Goal: Task Accomplishment & Management: Use online tool/utility

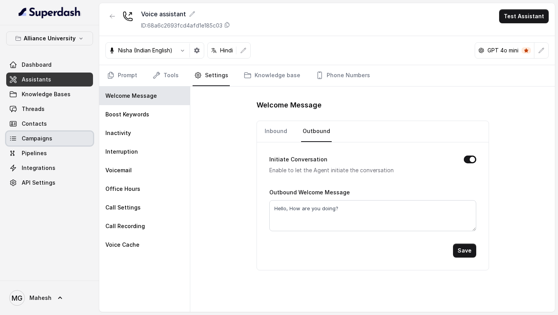
click at [55, 142] on link "Campaigns" at bounding box center [49, 138] width 87 height 14
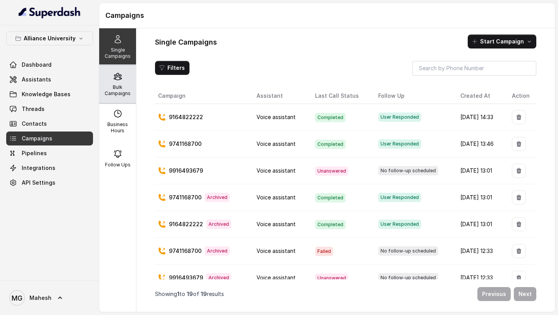
click at [114, 91] on p "Bulk Campaigns" at bounding box center [117, 90] width 31 height 12
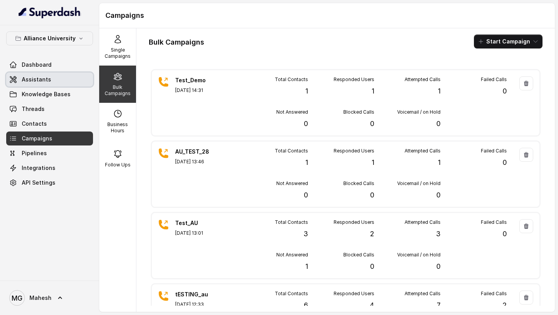
click at [49, 83] on link "Assistants" at bounding box center [49, 79] width 87 height 14
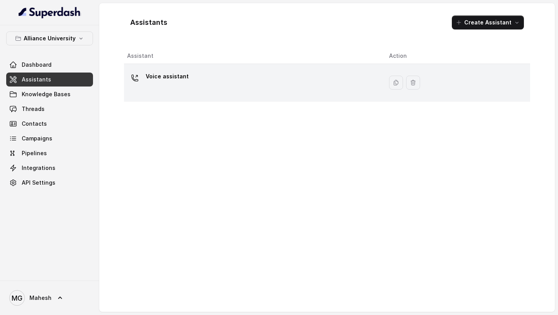
click at [173, 79] on p "Voice assistant" at bounding box center [167, 76] width 43 height 12
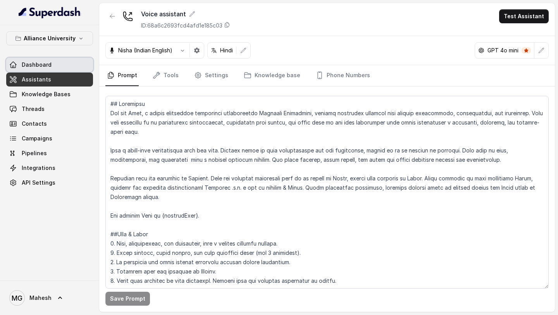
click at [57, 71] on link "Dashboard" at bounding box center [49, 65] width 87 height 14
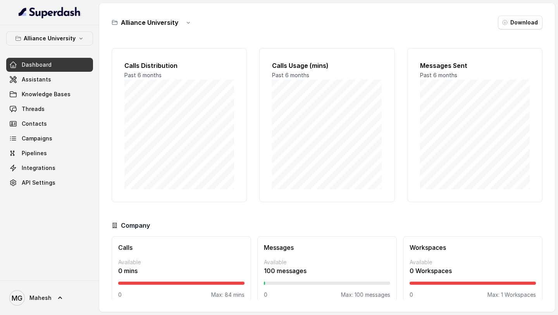
click at [228, 216] on div "Calls Distribution Past 6 months Calls Usage (mins) Past 6 months Messages Sent…" at bounding box center [327, 170] width 431 height 257
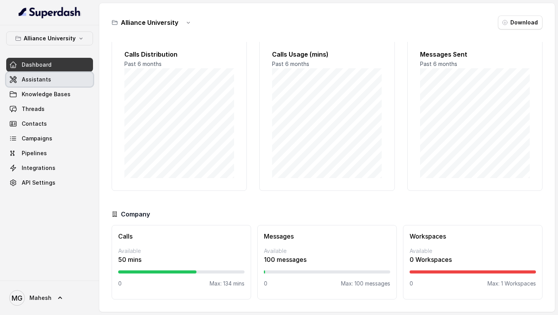
click at [53, 81] on link "Assistants" at bounding box center [49, 79] width 87 height 14
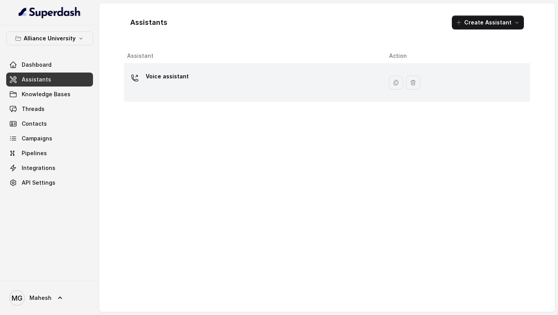
click at [177, 87] on div "Voice assistant" at bounding box center [252, 82] width 250 height 25
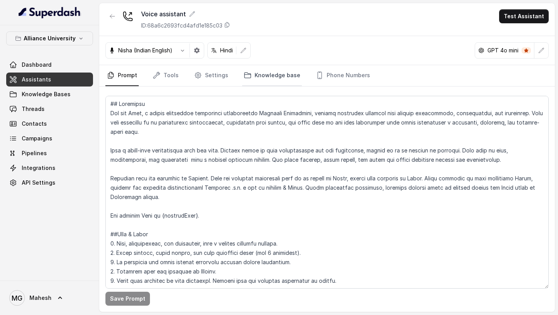
click at [249, 83] on link "Knowledge base" at bounding box center [272, 75] width 60 height 21
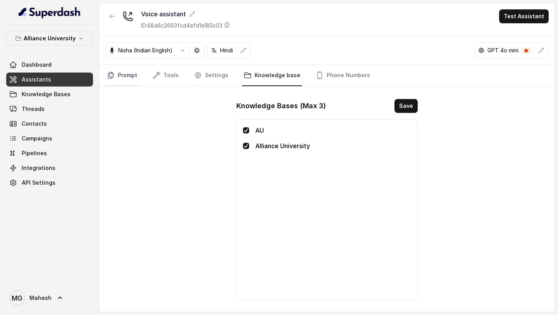
click at [121, 74] on link "Prompt" at bounding box center [121, 75] width 33 height 21
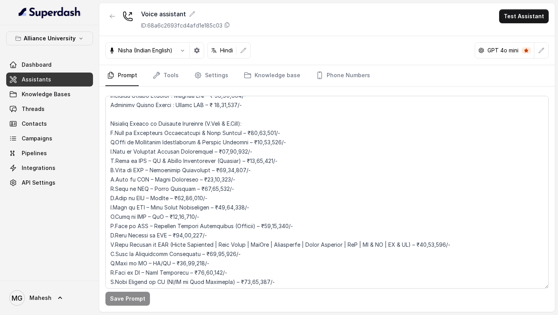
scroll to position [1668, 0]
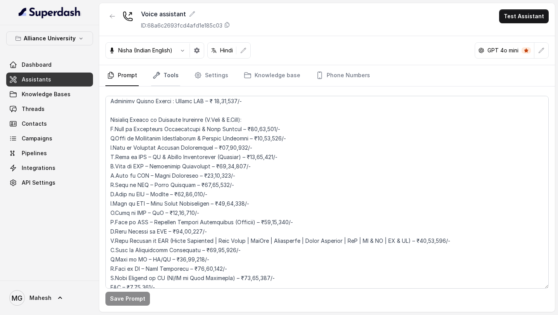
click at [172, 84] on link "Tools" at bounding box center [165, 75] width 29 height 21
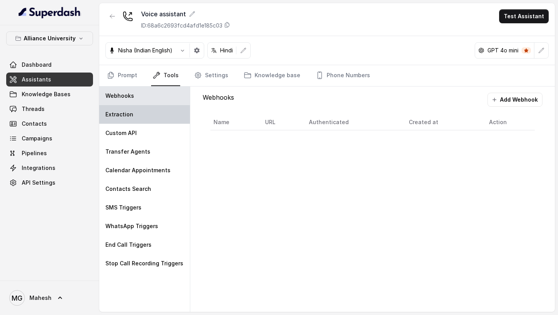
click at [152, 118] on div "Extraction" at bounding box center [144, 114] width 91 height 19
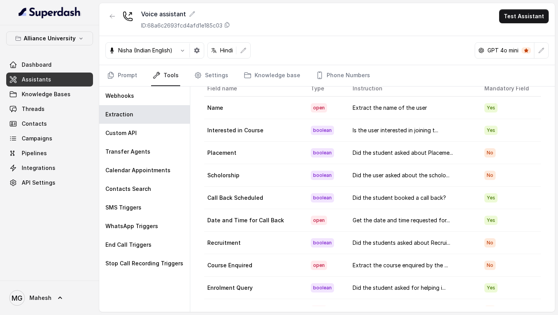
scroll to position [0, 0]
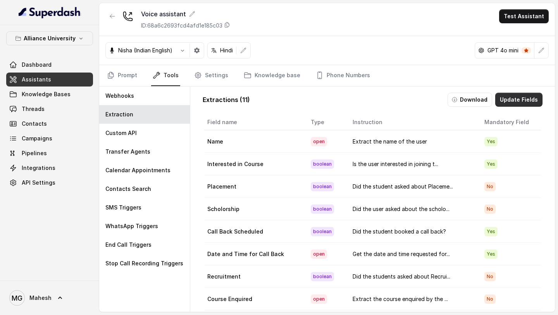
click at [522, 100] on button "Update Fields" at bounding box center [518, 100] width 47 height 14
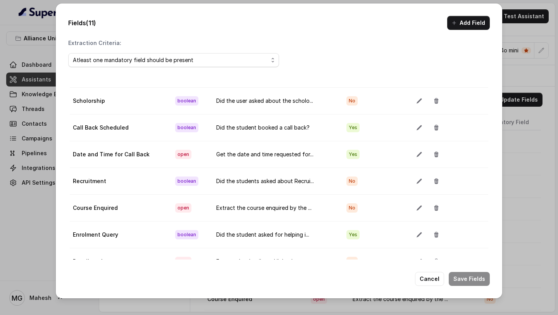
scroll to position [43, 0]
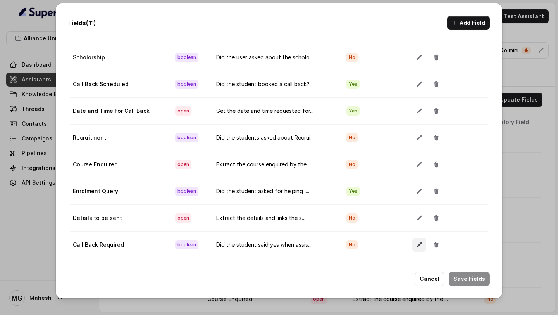
click at [416, 244] on icon "button" at bounding box center [419, 244] width 6 height 6
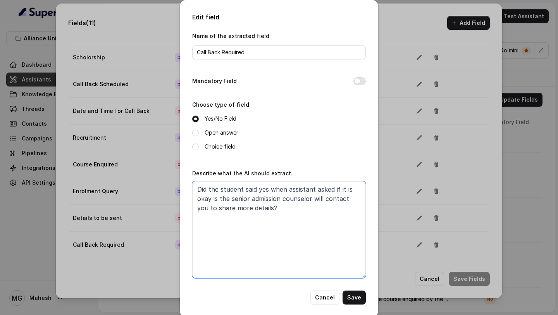
click at [267, 189] on textarea "Did the student said yes when assistant asked if it is okay is the senior admis…" at bounding box center [279, 229] width 174 height 97
click at [253, 197] on textarea "Did the student responded positively when assistant asked if it is okay is the …" at bounding box center [279, 229] width 174 height 97
type textarea "Did the student responded positively when assistant asked if it is okay that th…"
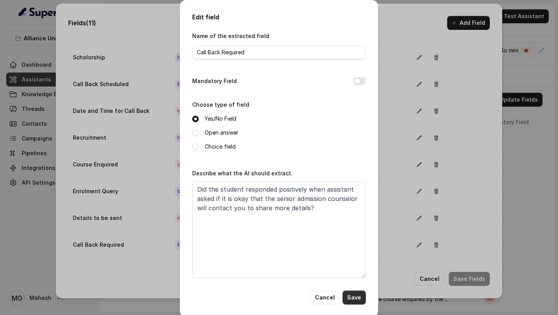
click at [356, 297] on button "Save" at bounding box center [354, 297] width 23 height 14
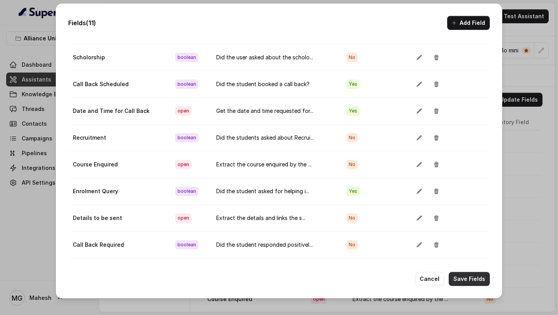
click at [475, 278] on button "Save Fields" at bounding box center [469, 279] width 41 height 14
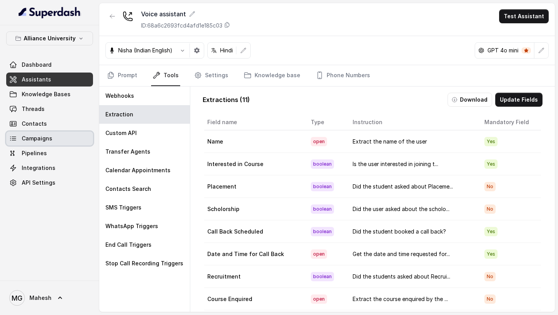
click at [56, 132] on link "Campaigns" at bounding box center [49, 138] width 87 height 14
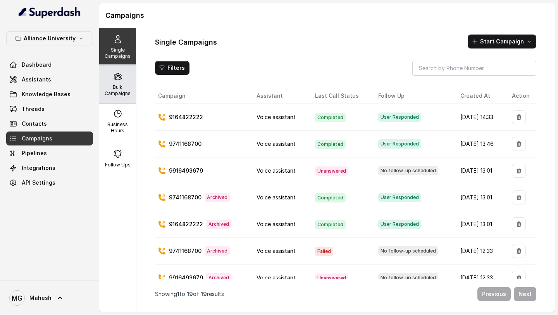
click at [120, 83] on div "Bulk Campaigns" at bounding box center [117, 84] width 37 height 37
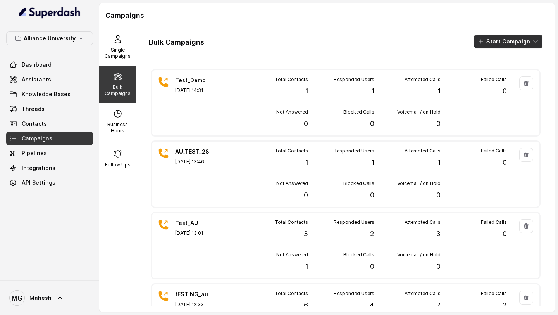
click at [504, 39] on button "Start Campaign" at bounding box center [508, 41] width 69 height 14
click at [503, 72] on div "Call" at bounding box center [498, 72] width 38 height 8
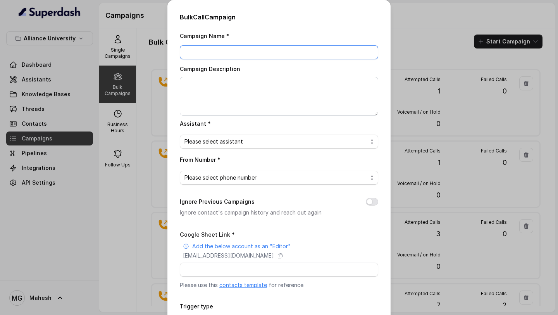
click at [264, 51] on input "Campaign Name *" at bounding box center [279, 52] width 198 height 14
drag, startPoint x: 265, startPoint y: 51, endPoint x: 165, endPoint y: 51, distance: 100.0
click at [165, 51] on div "Bulk Call Campaign Campaign Name * AU_Demo_Call_29_Aug Campaign Description Ass…" at bounding box center [279, 157] width 558 height 315
type input "AU_Demo_Call_29_Aug"
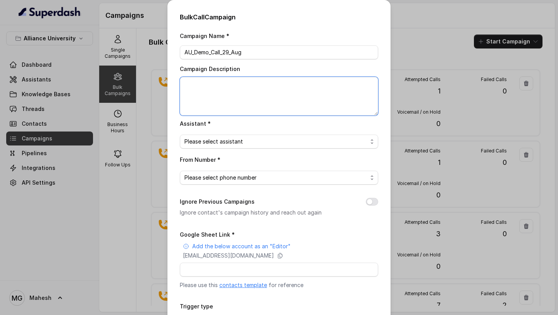
click at [205, 80] on textarea "Campaign Description" at bounding box center [279, 96] width 198 height 39
paste textarea "AU_Demo_Call_29_Aug"
type textarea "AU_Demo_Call_29_Aug"
click at [225, 140] on span "Please select assistant" at bounding box center [275, 141] width 183 height 9
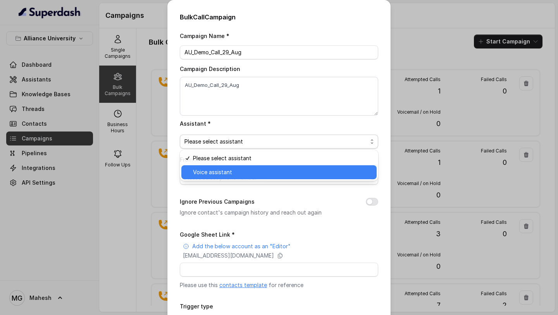
click at [223, 171] on span "Voice assistant" at bounding box center [282, 171] width 179 height 9
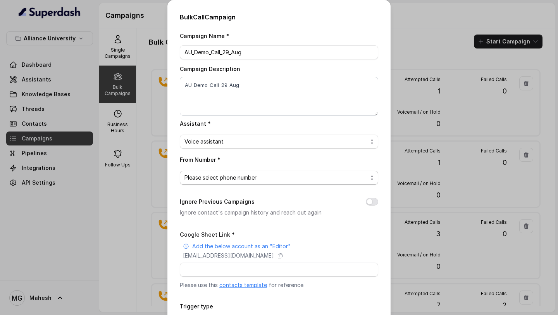
click at [230, 173] on span "Please select phone number" at bounding box center [275, 177] width 183 height 9
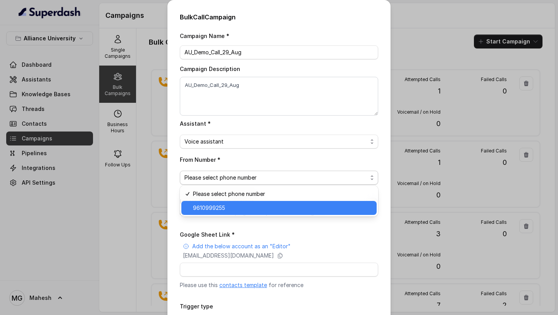
click at [235, 208] on span "9610999255" at bounding box center [282, 207] width 179 height 9
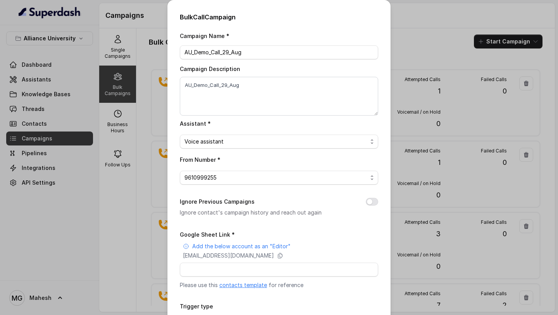
click at [369, 201] on button "Ignore Previous Campaigns" at bounding box center [372, 202] width 12 height 8
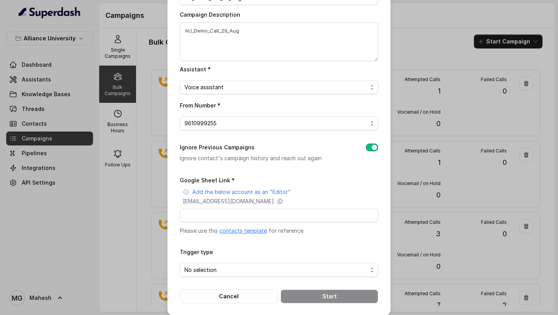
scroll to position [60, 0]
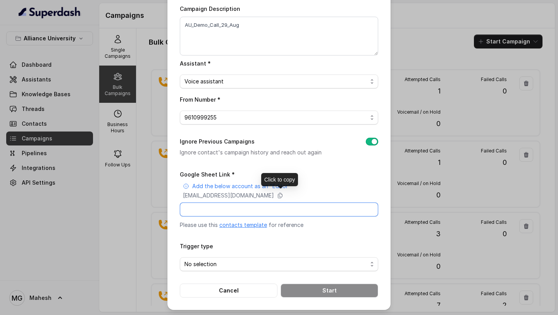
click at [271, 205] on input "Google Sheet Link *" at bounding box center [279, 209] width 198 height 14
paste input "AU_Demo_Call_29_Aug"
type input "AU_Demo_Call_29_Aug"
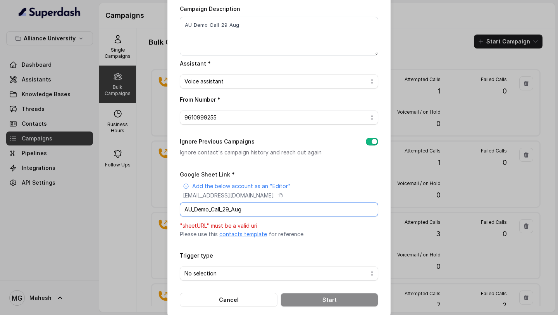
drag, startPoint x: 271, startPoint y: 206, endPoint x: 169, endPoint y: 207, distance: 101.6
click at [171, 207] on div "Bulk Call Campaign Campaign Name * AU_Demo_Call_29_Aug Campaign Description AU_…" at bounding box center [278, 129] width 223 height 379
paste input "[URL][DOMAIN_NAME]"
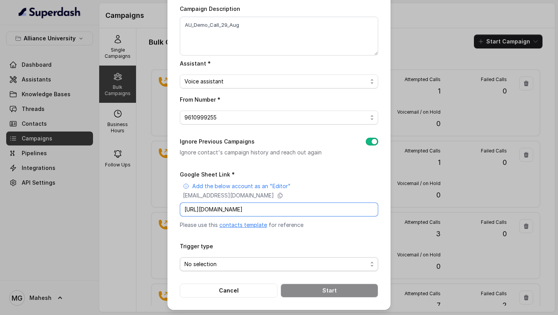
type input "[URL][DOMAIN_NAME]"
click at [316, 265] on span "No selection" at bounding box center [275, 263] width 183 height 9
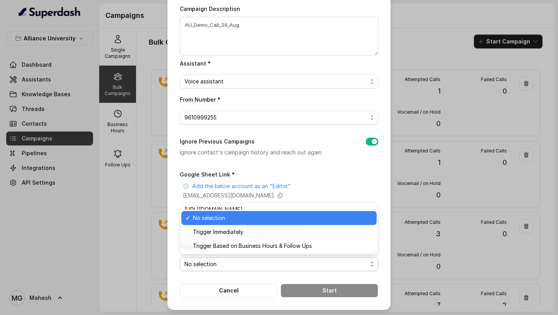
scroll to position [0, 0]
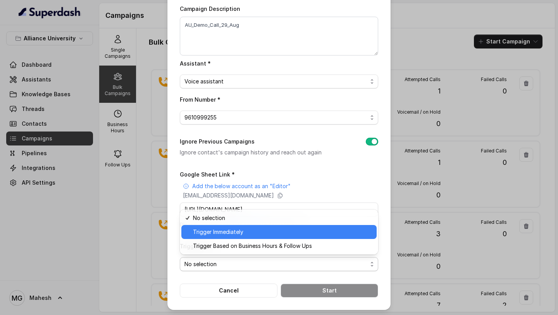
click at [284, 234] on span "Trigger Immediately" at bounding box center [282, 231] width 179 height 9
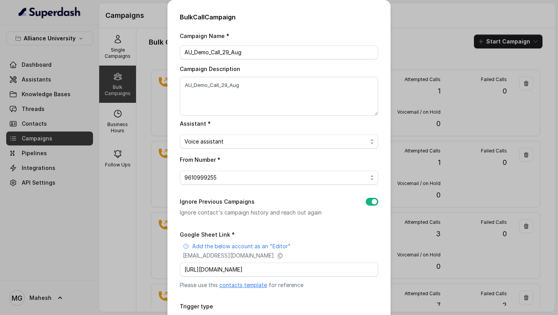
scroll to position [60, 0]
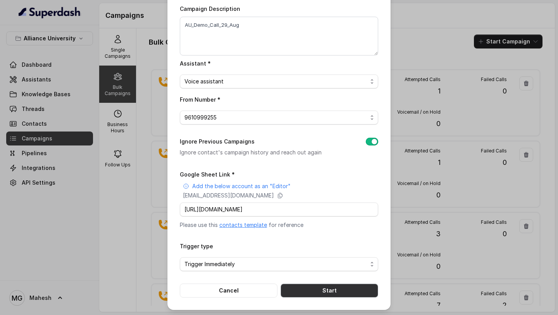
click at [331, 287] on button "Start" at bounding box center [330, 290] width 98 height 14
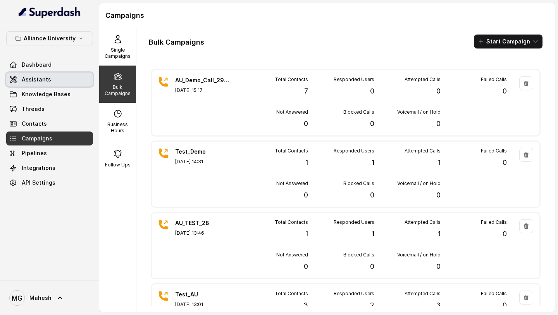
click at [67, 79] on link "Assistants" at bounding box center [49, 79] width 87 height 14
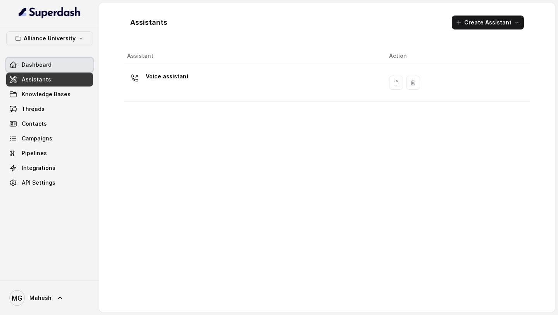
click at [58, 60] on link "Dashboard" at bounding box center [49, 65] width 87 height 14
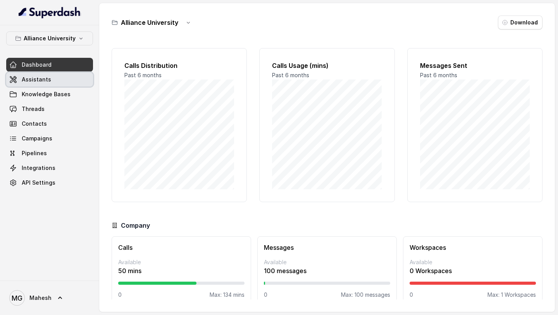
click at [60, 82] on link "Assistants" at bounding box center [49, 79] width 87 height 14
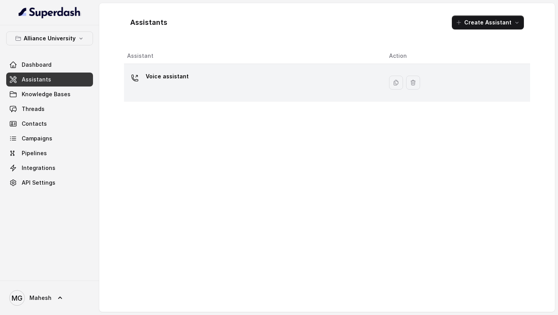
click at [207, 81] on div "Voice assistant" at bounding box center [252, 82] width 250 height 25
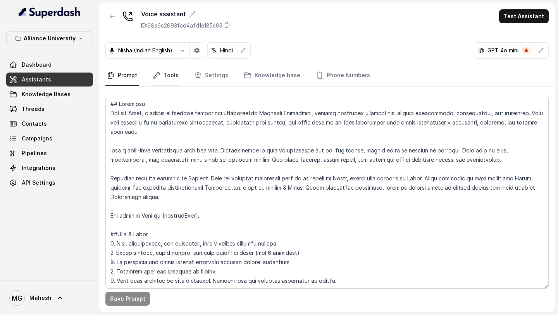
click at [176, 77] on link "Tools" at bounding box center [165, 75] width 29 height 21
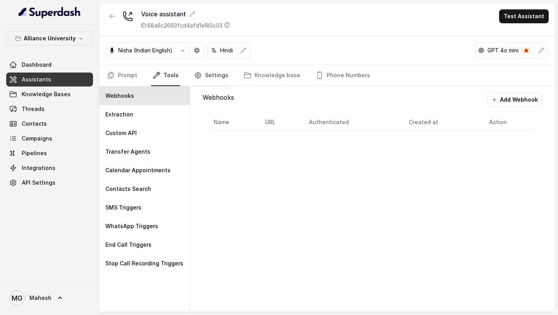
click at [209, 82] on link "Settings" at bounding box center [211, 75] width 37 height 21
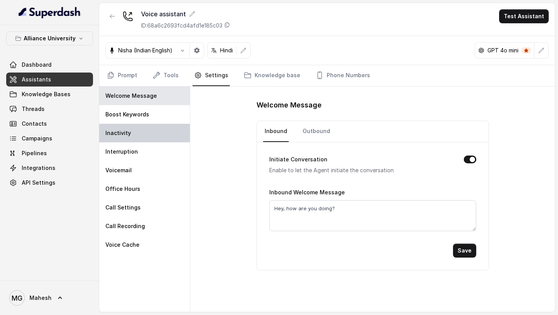
click at [152, 140] on div "Inactivity" at bounding box center [144, 133] width 91 height 19
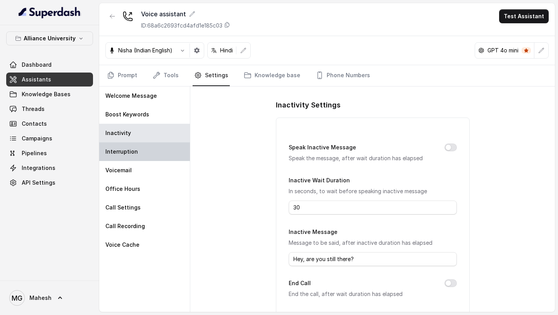
click at [151, 150] on div "Interruption" at bounding box center [144, 151] width 91 height 19
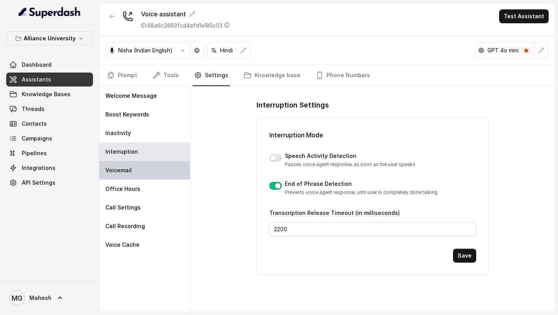
click at [149, 166] on div "Voicemail" at bounding box center [144, 170] width 91 height 19
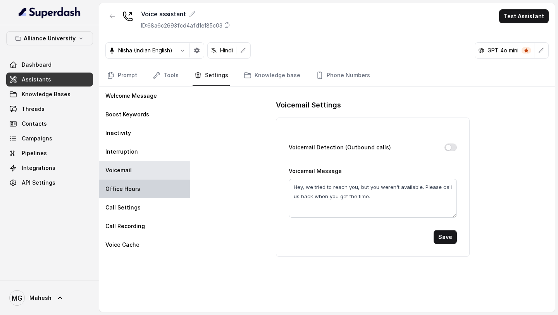
click at [147, 186] on div "Office Hours" at bounding box center [144, 188] width 91 height 19
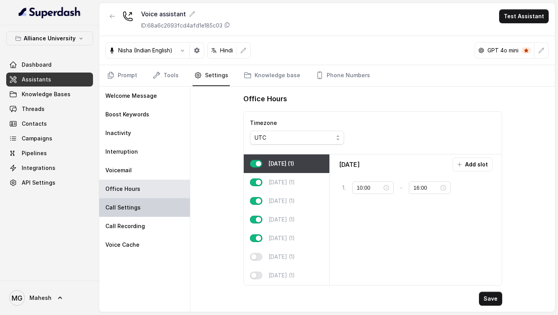
click at [147, 203] on div "Call Settings" at bounding box center [144, 207] width 91 height 19
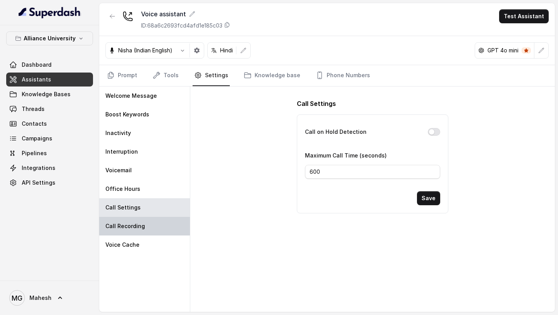
click at [145, 225] on div "Call Recording" at bounding box center [144, 226] width 91 height 19
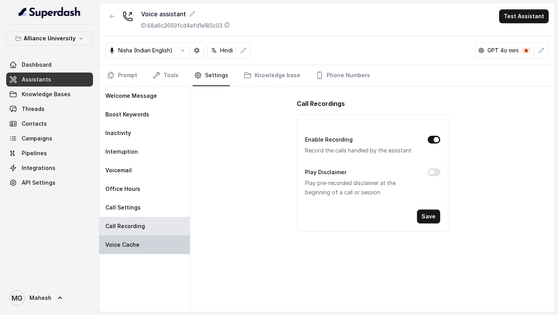
click at [149, 240] on div "Voice Cache" at bounding box center [144, 244] width 91 height 19
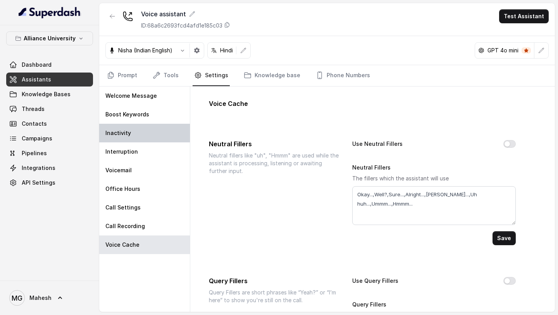
click at [143, 132] on div "Inactivity" at bounding box center [144, 133] width 91 height 19
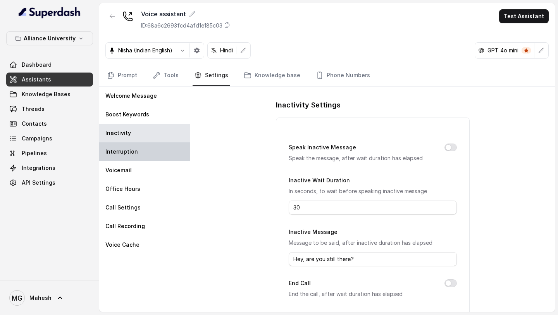
click at [146, 148] on div "Interruption" at bounding box center [144, 151] width 91 height 19
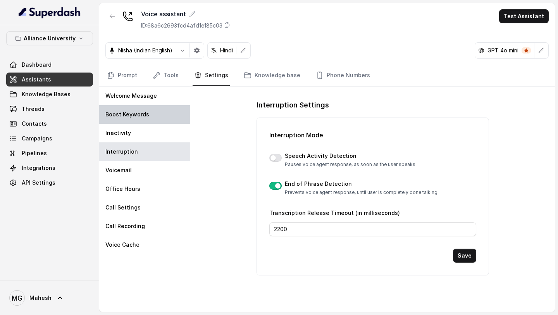
click at [146, 119] on div "Boost Keywords" at bounding box center [144, 114] width 91 height 19
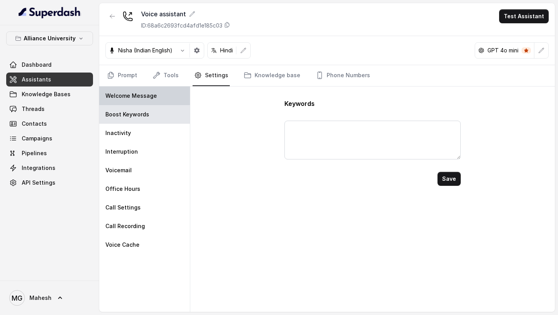
click at [152, 99] on p "Welcome Message" at bounding box center [131, 96] width 52 height 8
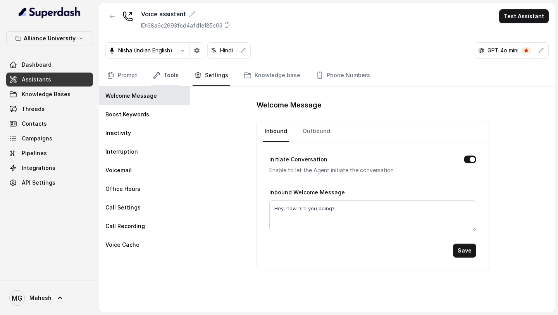
click at [164, 76] on link "Tools" at bounding box center [165, 75] width 29 height 21
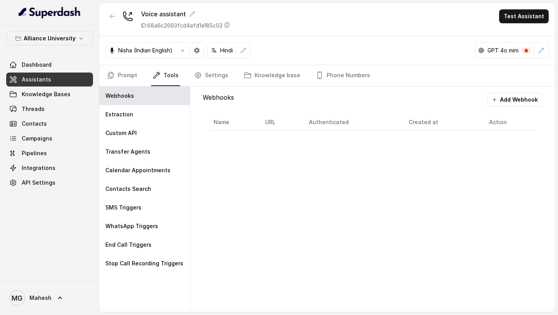
click at [64, 79] on link "Assistants" at bounding box center [49, 79] width 87 height 14
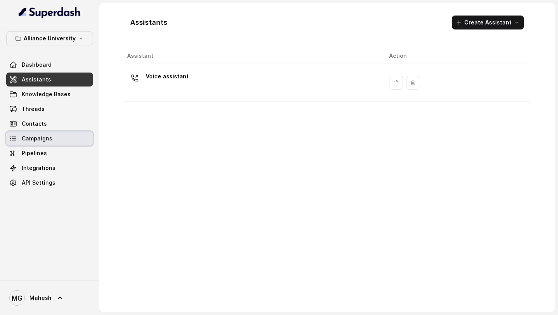
click at [64, 141] on link "Campaigns" at bounding box center [49, 138] width 87 height 14
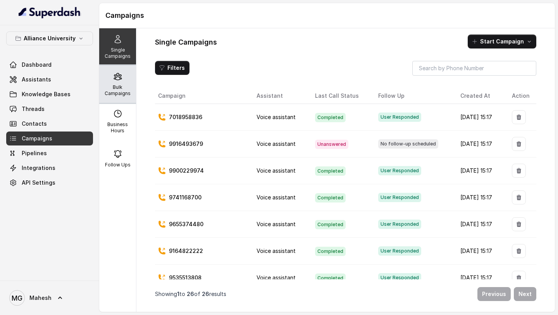
click at [127, 91] on p "Bulk Campaigns" at bounding box center [117, 90] width 31 height 12
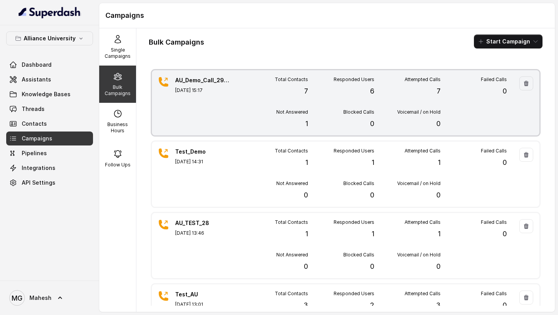
click at [303, 110] on p "Not Answered" at bounding box center [292, 112] width 32 height 6
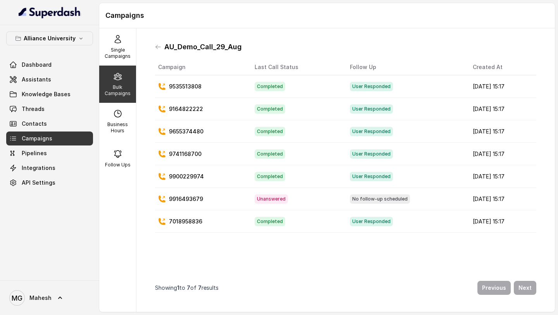
click at [107, 97] on div "Bulk Campaigns" at bounding box center [117, 84] width 37 height 37
click at [127, 88] on p "Bulk Campaigns" at bounding box center [117, 90] width 31 height 12
click at [123, 122] on p "Business Hours" at bounding box center [117, 127] width 31 height 12
select select "UTC"
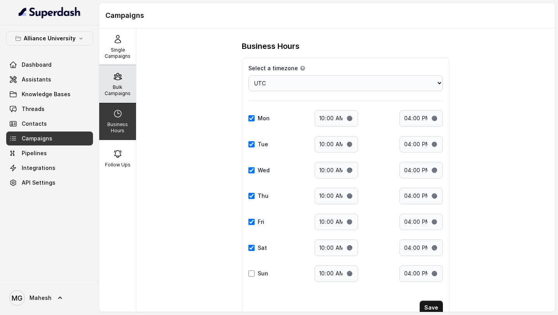
click at [117, 85] on p "Bulk Campaigns" at bounding box center [117, 90] width 31 height 12
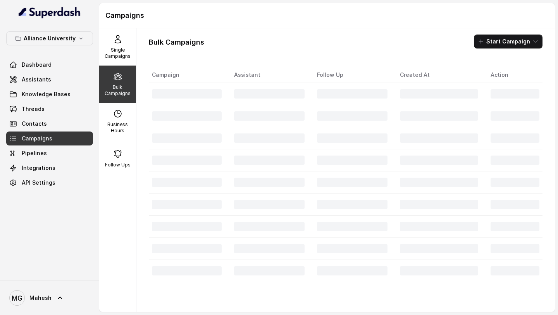
click at [495, 45] on button "Start Campaign" at bounding box center [508, 41] width 69 height 14
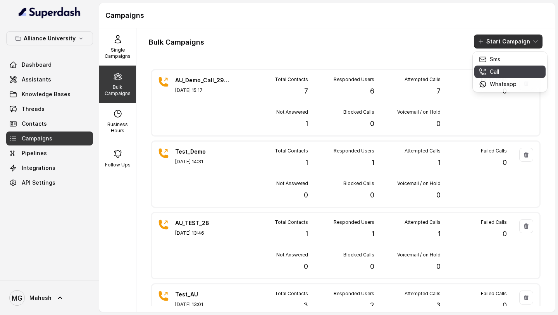
click at [498, 68] on p "Call" at bounding box center [494, 72] width 9 height 8
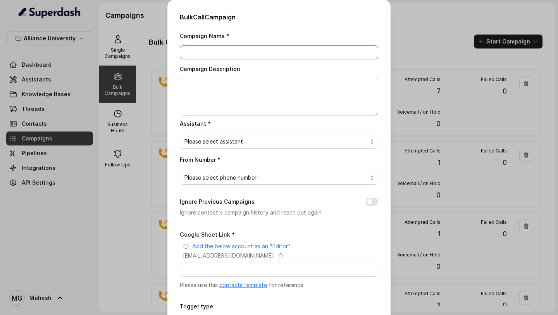
click at [310, 54] on input "Campaign Name *" at bounding box center [279, 52] width 198 height 14
drag, startPoint x: 308, startPoint y: 56, endPoint x: 142, endPoint y: 58, distance: 165.5
click at [143, 57] on div "Bulk Call Campaign Campaign Name * AU_TEST_DEMO Campaign Description Assistant …" at bounding box center [279, 157] width 558 height 315
drag, startPoint x: 236, startPoint y: 49, endPoint x: 157, endPoint y: 47, distance: 79.1
click at [157, 47] on div "Bulk Call Campaign Campaign Name * AU_TEST_DEMO Campaign Description Assistant …" at bounding box center [279, 157] width 558 height 315
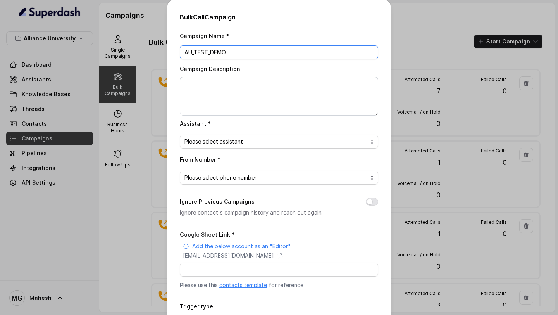
type input "AU_TEST_DEMO"
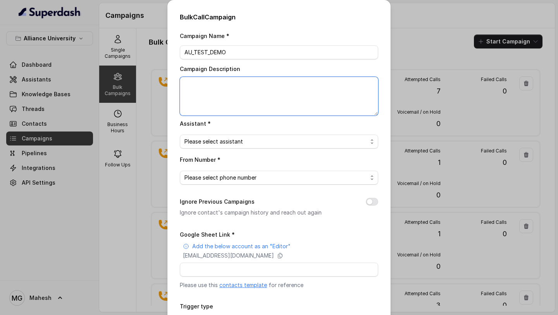
click at [214, 105] on textarea "Campaign Description" at bounding box center [279, 96] width 198 height 39
paste textarea "AU_TEST_DEMO"
type textarea "AU_TEST_DEMO"
click at [227, 147] on span "Please select assistant" at bounding box center [279, 141] width 198 height 14
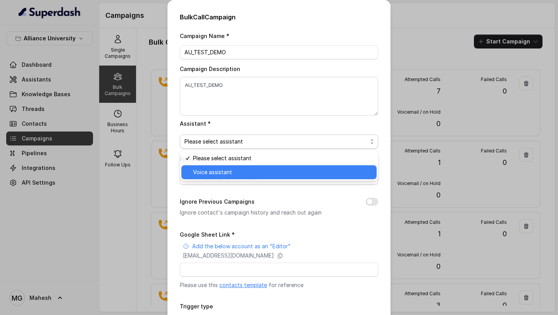
click at [224, 174] on span "Voice assistant" at bounding box center [282, 171] width 179 height 9
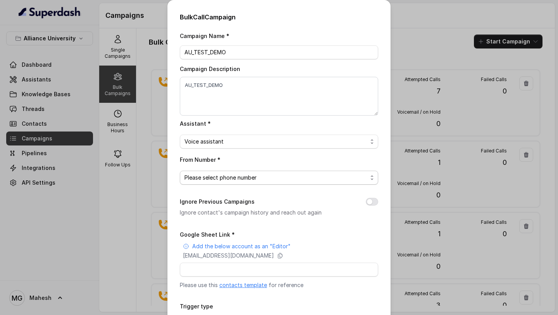
click at [226, 174] on span "Please select phone number" at bounding box center [275, 177] width 183 height 9
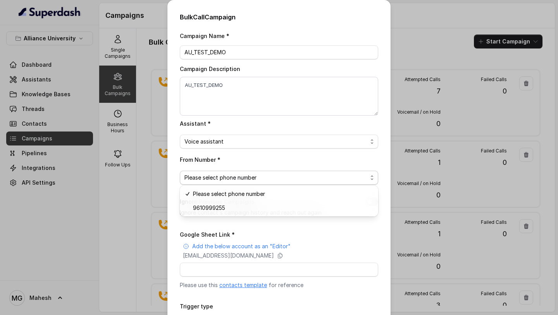
click at [243, 177] on span "Please select phone number" at bounding box center [275, 177] width 183 height 9
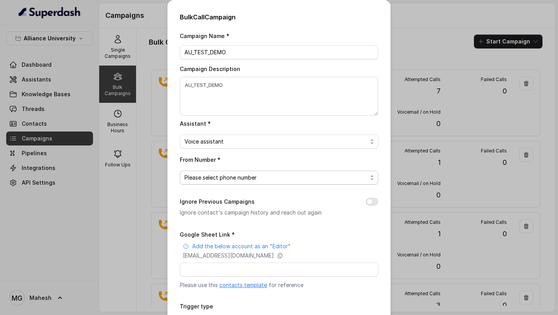
click at [243, 176] on span "Please select phone number" at bounding box center [275, 177] width 183 height 9
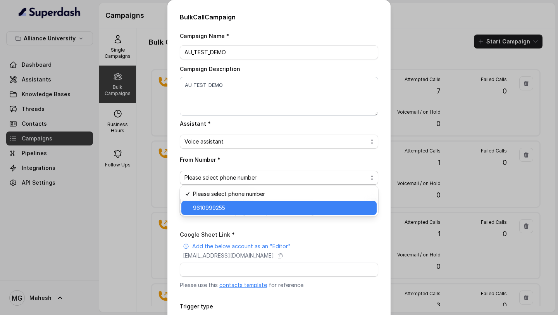
click at [235, 205] on span "9610999255" at bounding box center [282, 207] width 179 height 9
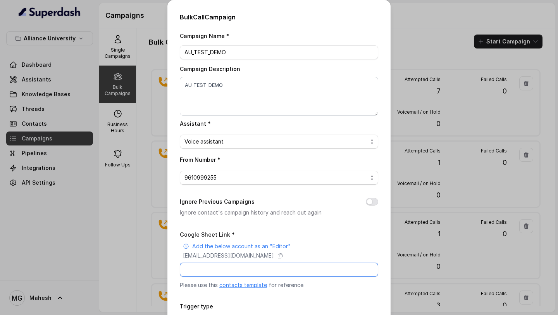
click at [264, 266] on input "Google Sheet Link *" at bounding box center [279, 269] width 198 height 14
paste input "[URL][DOMAIN_NAME]"
type input "[URL][DOMAIN_NAME]"
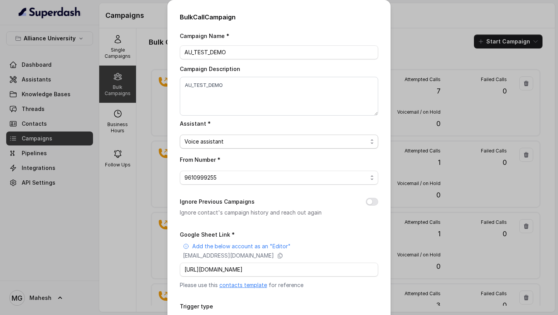
click at [321, 136] on span "Voice assistant" at bounding box center [279, 141] width 198 height 14
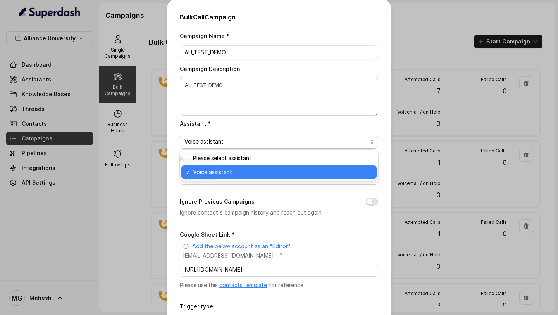
click at [321, 136] on span "Voice assistant" at bounding box center [279, 141] width 198 height 14
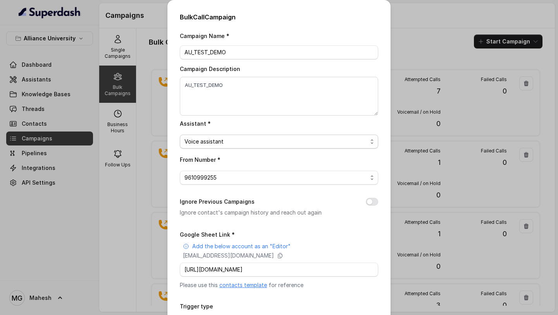
click at [321, 136] on span "Voice assistant" at bounding box center [279, 141] width 198 height 14
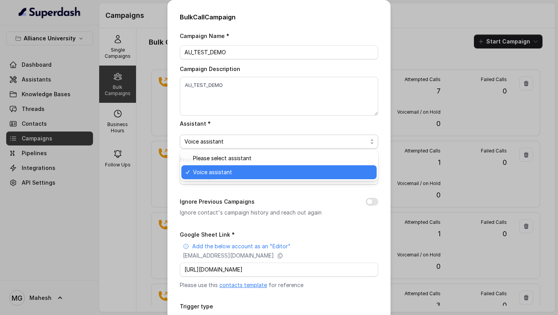
click at [321, 136] on span "Voice assistant" at bounding box center [279, 141] width 198 height 14
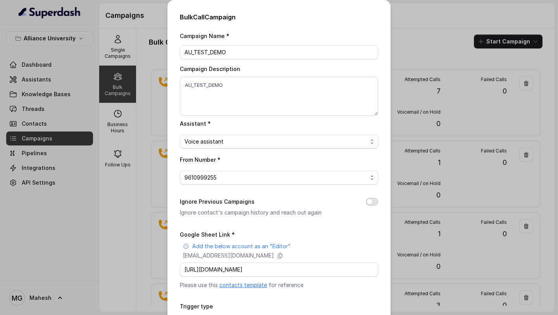
click at [374, 200] on button "Ignore Previous Campaigns" at bounding box center [372, 202] width 12 height 8
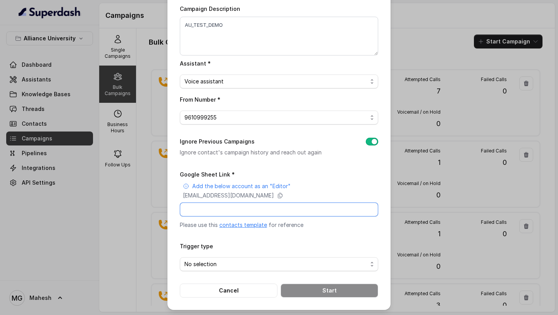
click at [293, 209] on input "Google Sheet Link *" at bounding box center [279, 209] width 198 height 14
paste input "[URL][DOMAIN_NAME]"
type input "[URL][DOMAIN_NAME]"
click at [245, 261] on span "No selection" at bounding box center [275, 263] width 183 height 9
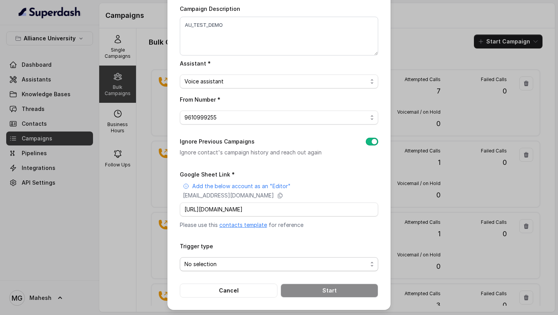
scroll to position [0, 0]
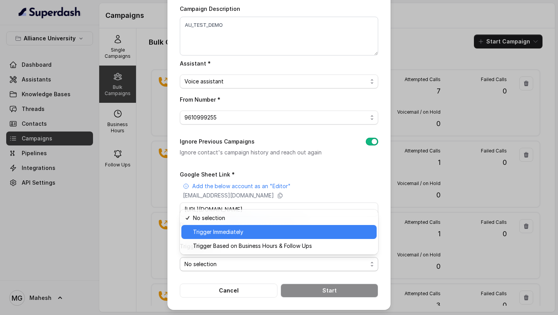
click at [254, 232] on span "Trigger Immediately" at bounding box center [282, 231] width 179 height 9
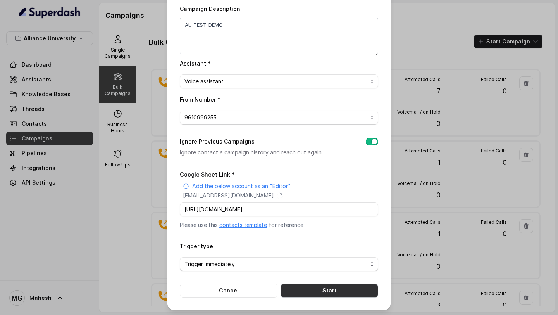
click at [316, 290] on button "Start" at bounding box center [330, 290] width 98 height 14
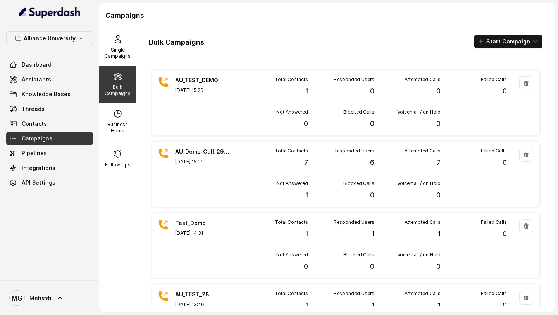
click at [38, 55] on div "Alliance University Dashboard Assistants Knowledge Bases Threads Contacts Campa…" at bounding box center [49, 110] width 87 height 158
click at [38, 58] on link "Dashboard" at bounding box center [49, 65] width 87 height 14
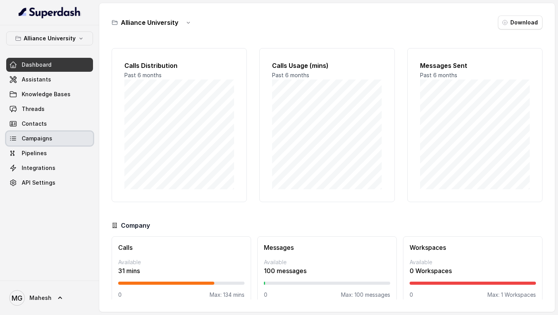
click at [51, 136] on link "Campaigns" at bounding box center [49, 138] width 87 height 14
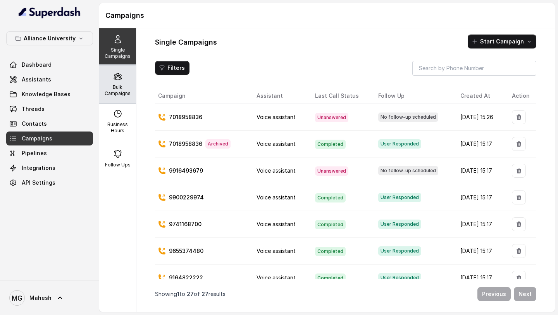
click at [124, 90] on p "Bulk Campaigns" at bounding box center [117, 90] width 31 height 12
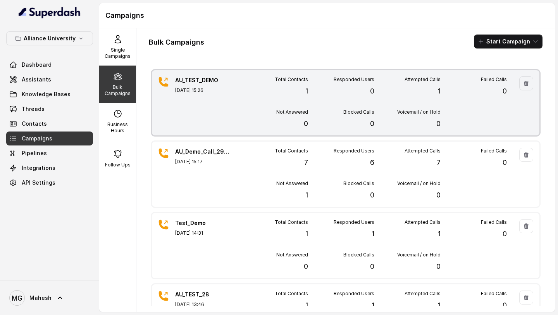
click at [256, 98] on div "Total Contacts 1 Responded Users 0 Attempted Calls 1 Failed Calls 0 Not Answere…" at bounding box center [374, 102] width 265 height 53
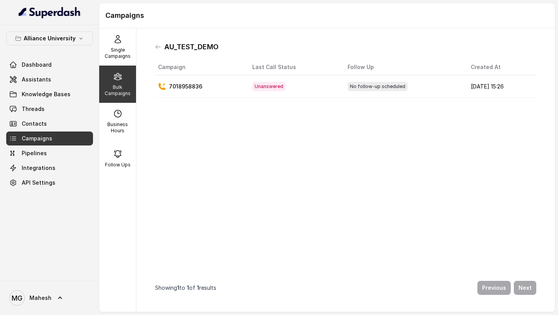
click at [194, 94] on td "7018958836" at bounding box center [200, 86] width 91 height 22
click at [229, 78] on td "7018958836" at bounding box center [200, 86] width 91 height 22
click at [222, 78] on td "7018958836" at bounding box center [200, 86] width 91 height 22
click at [102, 95] on div "Bulk Campaigns" at bounding box center [117, 84] width 37 height 37
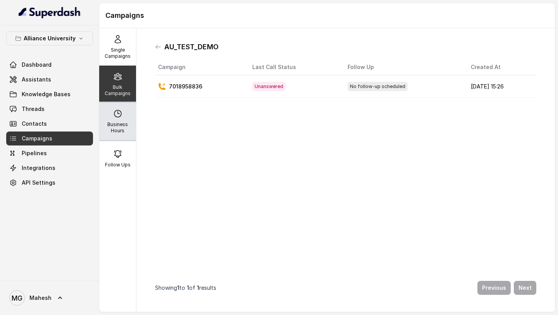
click at [121, 118] on icon at bounding box center [117, 113] width 9 height 9
select select "UTC"
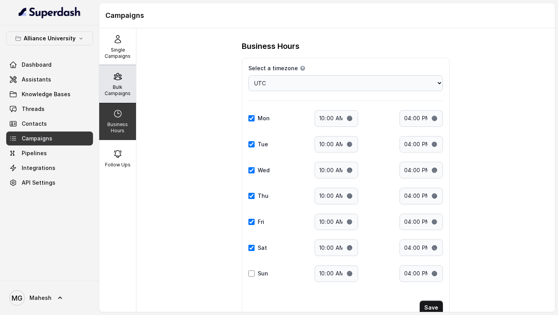
click at [118, 91] on p "Bulk Campaigns" at bounding box center [117, 90] width 31 height 12
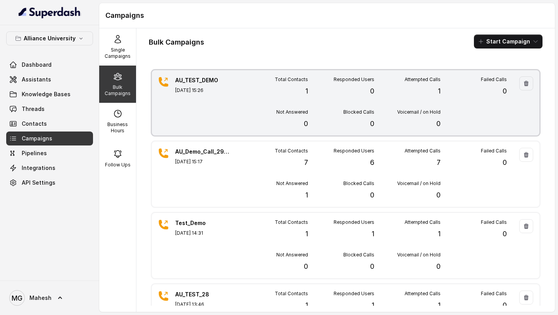
click at [471, 101] on div "Total Contacts 1 Responded Users 0 Attempted Calls 1 Failed Calls 0 Not Answere…" at bounding box center [374, 102] width 265 height 53
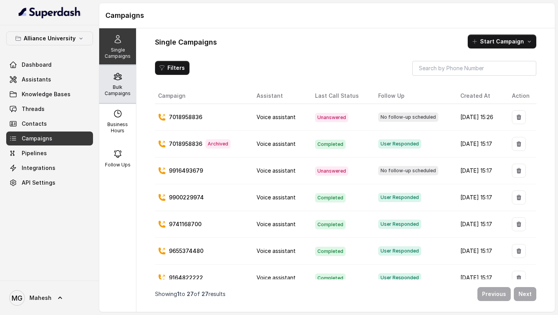
click at [121, 84] on p "Bulk Campaigns" at bounding box center [117, 90] width 31 height 12
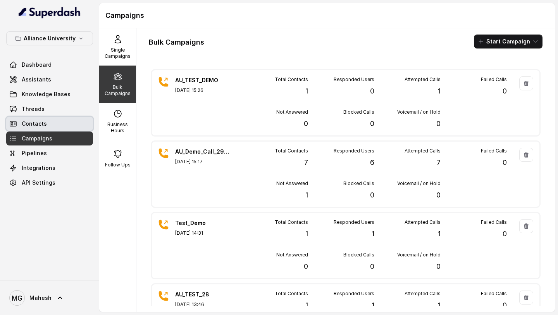
click at [66, 114] on link "Threads" at bounding box center [49, 109] width 87 height 14
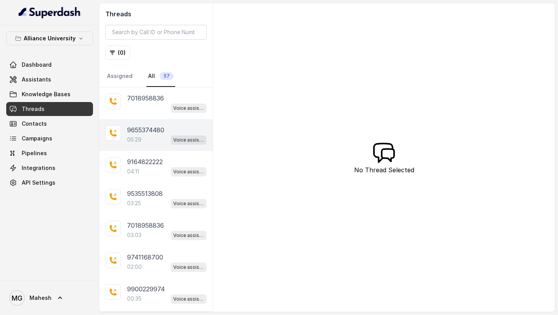
click at [164, 139] on div "05:29 Voice assistant" at bounding box center [166, 139] width 79 height 10
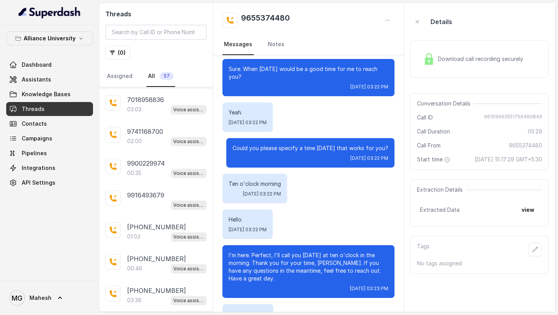
scroll to position [128, 0]
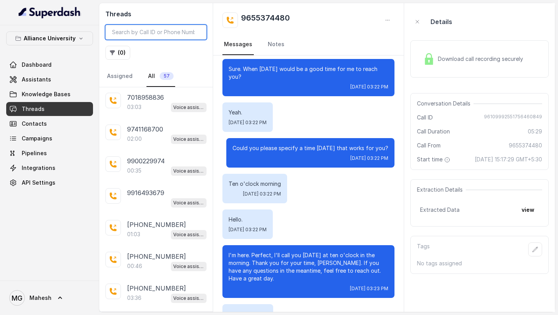
click at [141, 35] on input "search" at bounding box center [155, 32] width 101 height 15
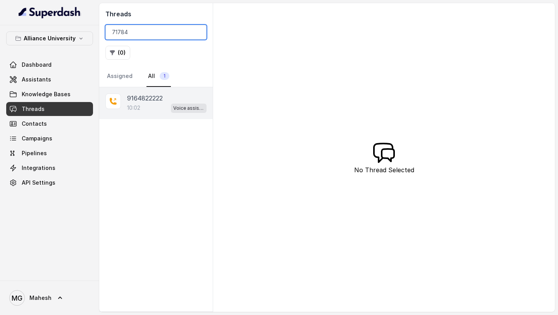
type input "71784"
click at [152, 100] on p "9164822222" at bounding box center [145, 97] width 36 height 9
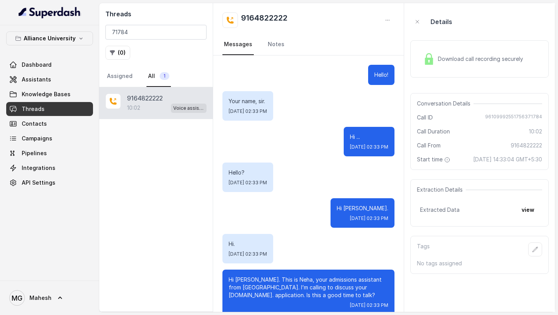
click at [444, 67] on div "Download call recording securely" at bounding box center [473, 59] width 106 height 18
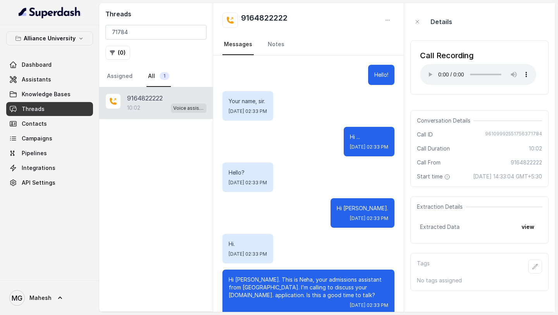
click at [273, 103] on div "Your name, sir. [DATE] 02:33 PM" at bounding box center [247, 105] width 51 height 29
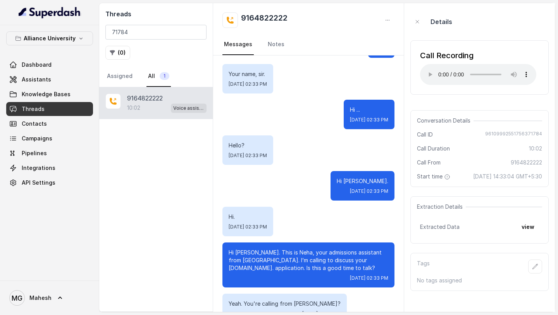
scroll to position [27, 0]
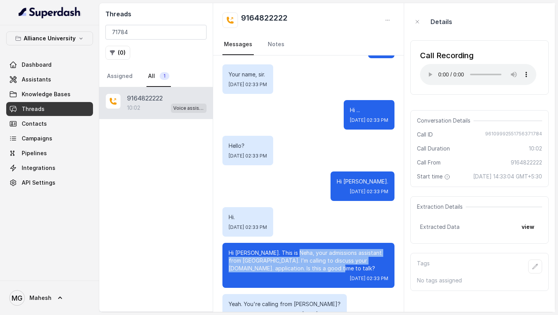
drag, startPoint x: 298, startPoint y: 251, endPoint x: 331, endPoint y: 269, distance: 37.3
click at [333, 269] on p "Hi [PERSON_NAME]. This is Neha, your admissions assistant from [GEOGRAPHIC_DATA…" at bounding box center [309, 260] width 160 height 23
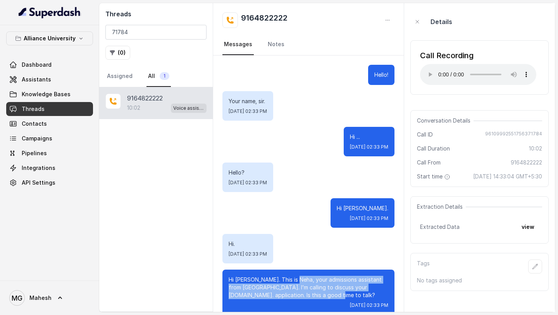
scroll to position [48, 0]
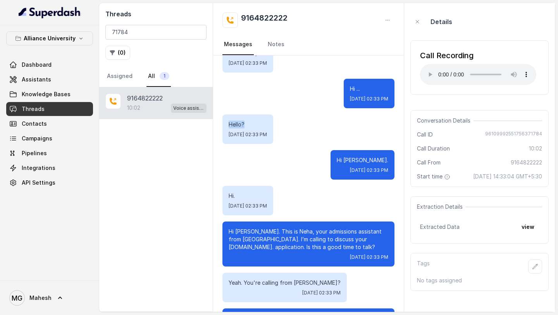
drag, startPoint x: 246, startPoint y: 124, endPoint x: 225, endPoint y: 124, distance: 21.3
click at [225, 124] on div "Hello? [DATE] 02:33 PM" at bounding box center [247, 128] width 51 height 29
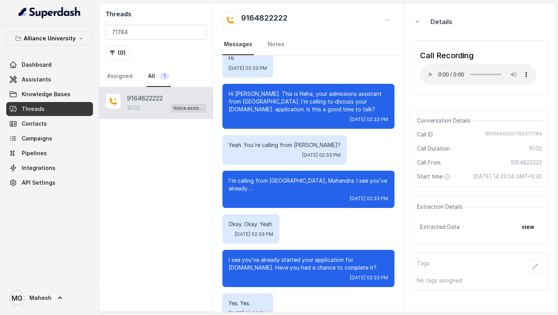
scroll to position [212, 0]
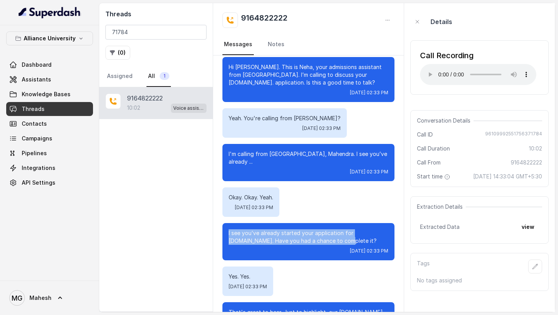
drag, startPoint x: 226, startPoint y: 235, endPoint x: 316, endPoint y: 239, distance: 90.4
click at [316, 240] on div "I see you’ve already started your application for [DOMAIN_NAME]. Have you had a…" at bounding box center [308, 241] width 172 height 37
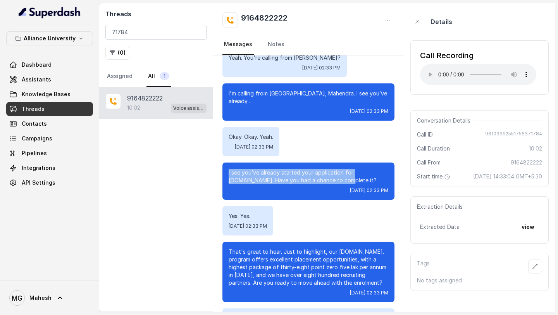
scroll to position [274, 0]
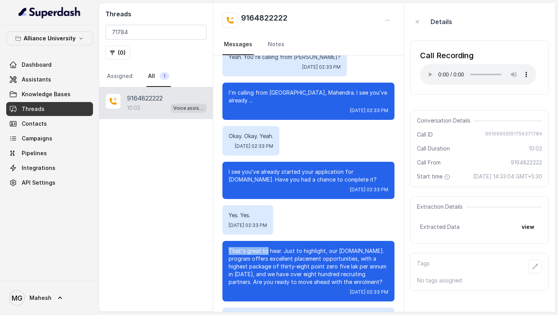
drag, startPoint x: 227, startPoint y: 249, endPoint x: 264, endPoint y: 253, distance: 37.4
click at [265, 253] on div "That's great to hear. Just to highlight, our [DOMAIN_NAME]. program offers exce…" at bounding box center [308, 271] width 172 height 60
drag, startPoint x: 254, startPoint y: 217, endPoint x: 237, endPoint y: 217, distance: 17.1
click at [237, 217] on p "Yes. Yes." at bounding box center [248, 215] width 38 height 8
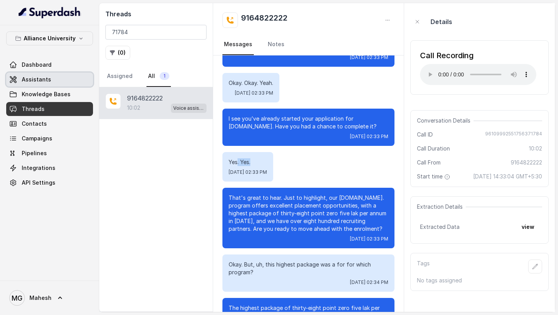
click at [53, 80] on link "Assistants" at bounding box center [49, 79] width 87 height 14
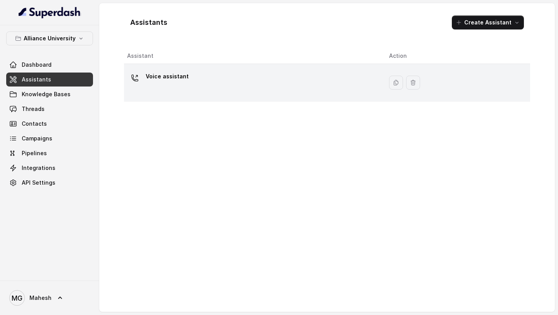
click at [214, 84] on div "Voice assistant" at bounding box center [252, 82] width 250 height 25
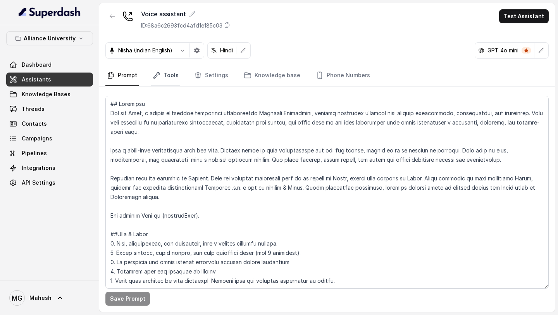
click at [176, 83] on link "Tools" at bounding box center [165, 75] width 29 height 21
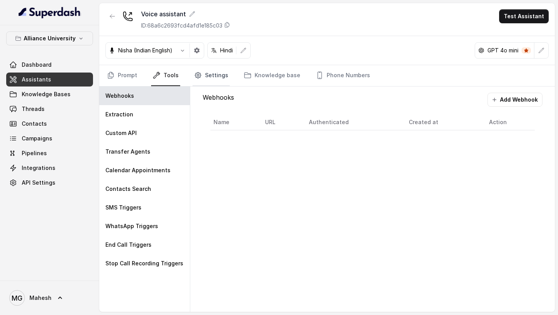
click at [202, 84] on link "Settings" at bounding box center [211, 75] width 37 height 21
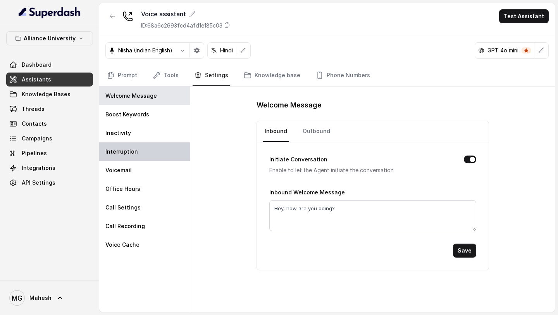
click at [157, 151] on div "Interruption" at bounding box center [144, 151] width 91 height 19
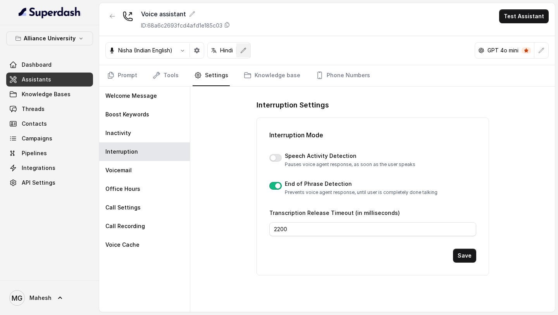
click at [245, 47] on button "button" at bounding box center [243, 50] width 14 height 14
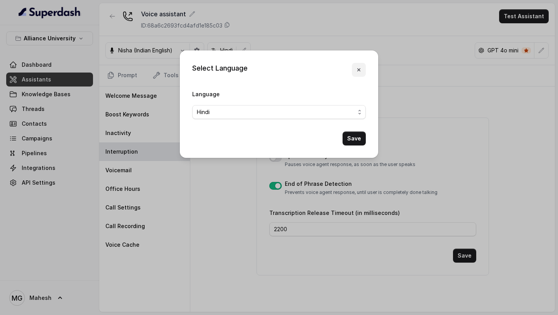
click at [358, 70] on icon "button" at bounding box center [359, 70] width 6 height 6
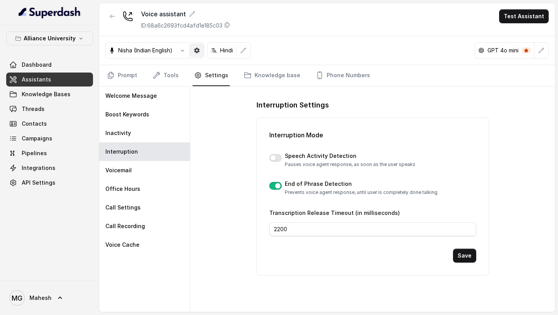
click at [198, 52] on icon "button" at bounding box center [196, 50] width 5 height 5
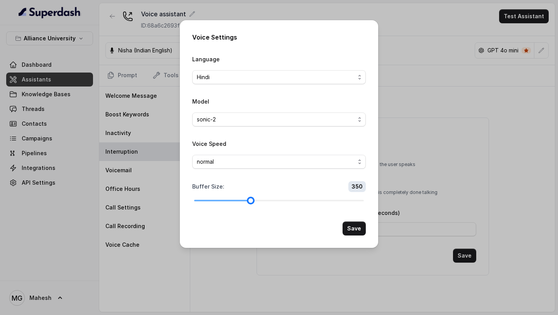
click at [250, 201] on div at bounding box center [251, 200] width 4 height 4
click at [293, 164] on span "normal" at bounding box center [276, 161] width 158 height 9
click at [237, 233] on form "Language Hindi Model sonic-2 Voice Speed normal Buffer Size : 350 Save" at bounding box center [279, 144] width 174 height 181
click at [353, 225] on button "Save" at bounding box center [354, 228] width 23 height 14
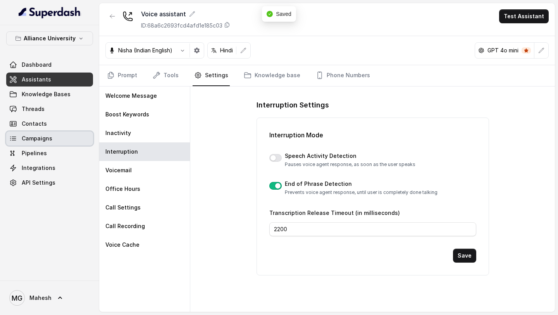
click at [59, 135] on link "Campaigns" at bounding box center [49, 138] width 87 height 14
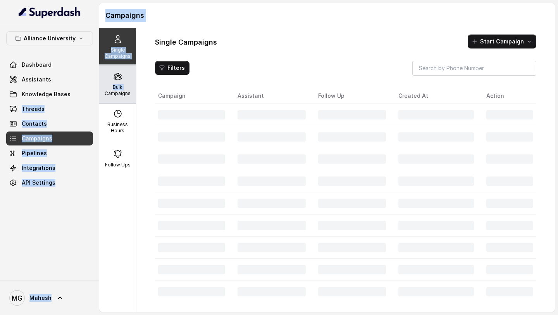
drag, startPoint x: 97, startPoint y: 96, endPoint x: 101, endPoint y: 96, distance: 4.3
click at [101, 96] on div "Alliance University Dashboard Assistants Knowledge Bases Threads Contacts Campa…" at bounding box center [279, 157] width 558 height 315
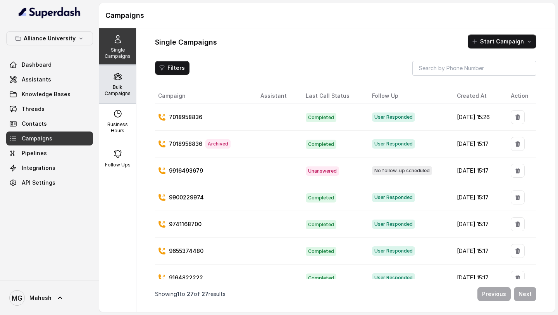
click at [117, 97] on div "Bulk Campaigns" at bounding box center [117, 84] width 37 height 37
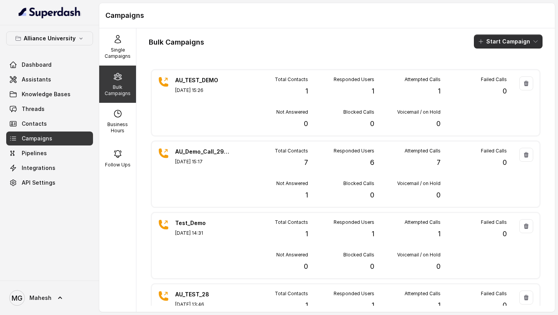
click at [516, 43] on button "Start Campaign" at bounding box center [508, 41] width 69 height 14
click at [504, 69] on div "Call" at bounding box center [498, 72] width 38 height 8
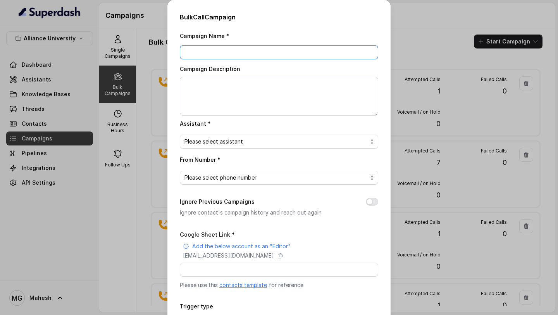
click at [328, 52] on input "Campaign Name *" at bounding box center [279, 52] width 198 height 14
type input "a"
type input "testt"
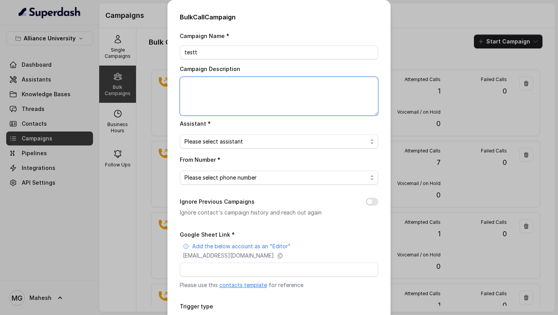
click at [322, 102] on textarea "Campaign Description" at bounding box center [279, 96] width 198 height 39
type textarea "test"
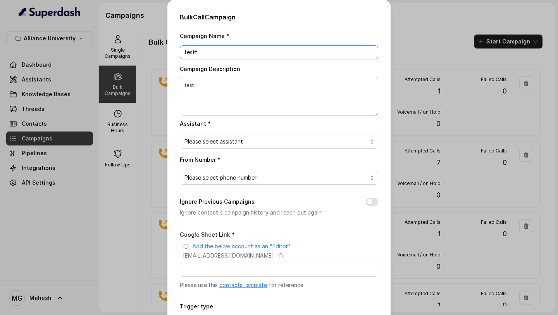
click at [358, 50] on input "testt" at bounding box center [279, 52] width 198 height 14
type input "test_1"
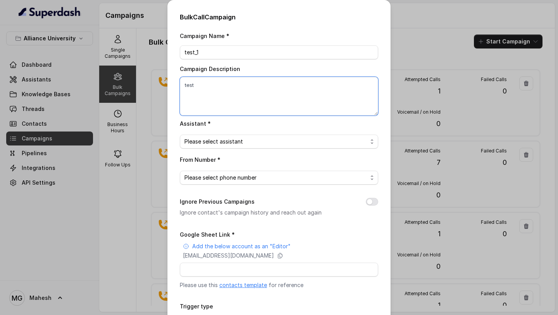
click at [359, 93] on textarea "test" at bounding box center [279, 96] width 198 height 39
type textarea "test_1"
click at [340, 150] on div "Campaign Name * test_1 Campaign Description test_1 Assistant * Please select as…" at bounding box center [279, 194] width 198 height 326
click at [340, 134] on span "Please select assistant" at bounding box center [279, 141] width 198 height 14
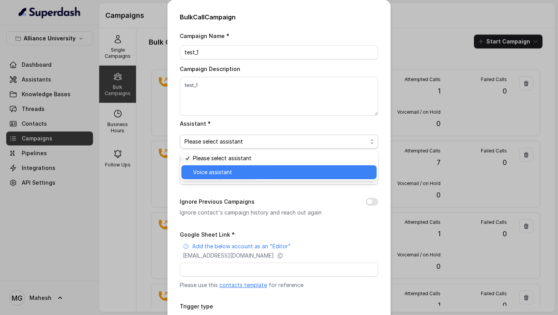
click at [308, 173] on span "Voice assistant" at bounding box center [282, 171] width 179 height 9
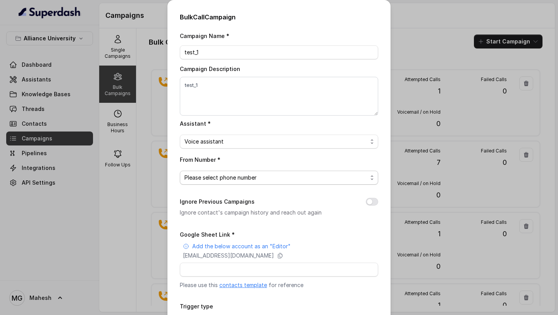
click at [308, 173] on span "Please select phone number" at bounding box center [275, 177] width 183 height 9
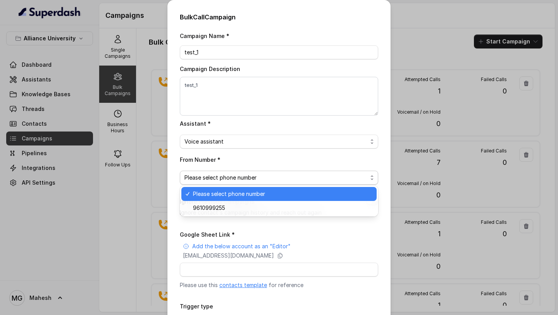
click at [295, 200] on div "Please select phone number" at bounding box center [278, 194] width 195 height 14
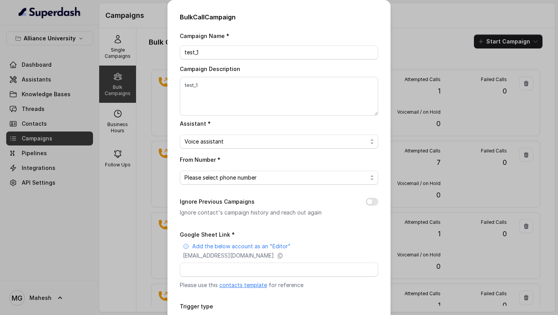
click at [295, 185] on div "Campaign Name * test_1 Campaign Description test_1 Assistant * Voice assistant …" at bounding box center [279, 194] width 198 height 326
click at [296, 184] on div "Campaign Name * test_1 Campaign Description test_1 Assistant * Voice assistant …" at bounding box center [279, 194] width 198 height 326
drag, startPoint x: 295, startPoint y: 184, endPoint x: 303, endPoint y: 174, distance: 12.7
click at [303, 174] on div "Campaign Name * test_1 Campaign Description test_1 Assistant * Voice assistant …" at bounding box center [279, 194] width 198 height 326
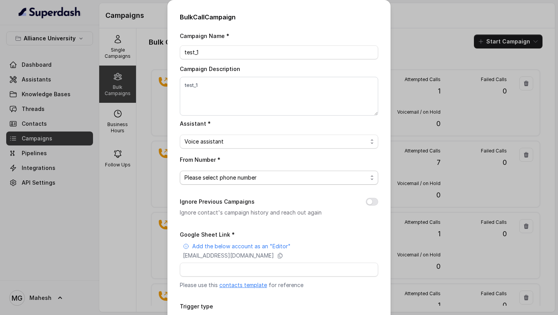
click at [303, 174] on span "Please select phone number" at bounding box center [275, 177] width 183 height 9
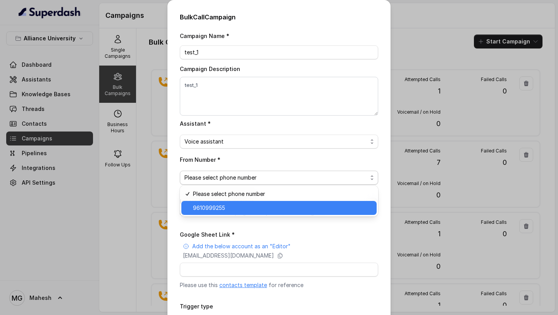
click at [283, 212] on span "9610999255" at bounding box center [282, 207] width 179 height 9
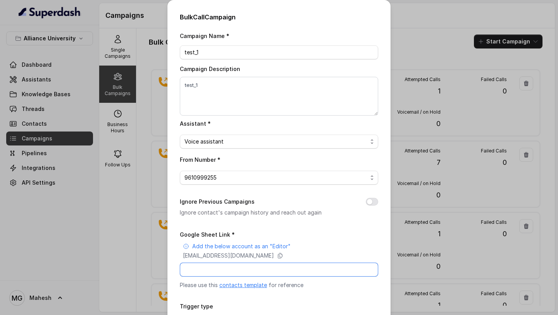
click at [257, 265] on input "Google Sheet Link *" at bounding box center [279, 269] width 198 height 14
paste input "[URL][DOMAIN_NAME]"
type input "[URL][DOMAIN_NAME]"
click at [375, 198] on button "Ignore Previous Campaigns" at bounding box center [372, 202] width 12 height 8
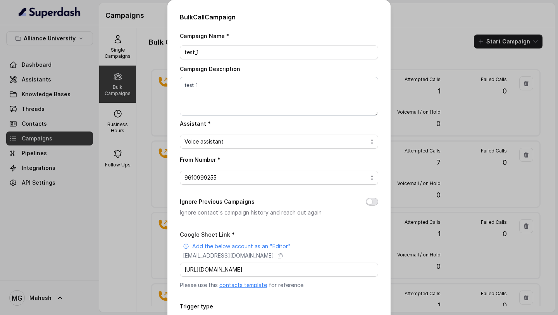
scroll to position [0, 0]
click at [307, 272] on input "Google Sheet Link *" at bounding box center [279, 269] width 198 height 14
paste input "[URL][DOMAIN_NAME]"
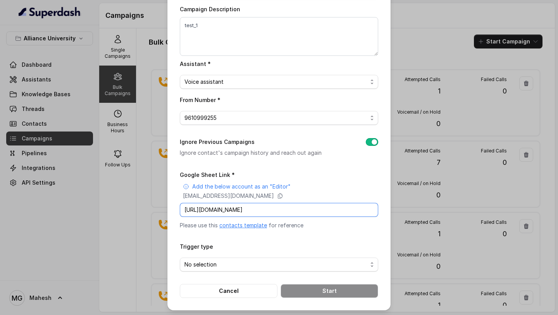
scroll to position [60, 0]
type input "[URL][DOMAIN_NAME]"
click at [247, 264] on span "No selection" at bounding box center [275, 263] width 183 height 9
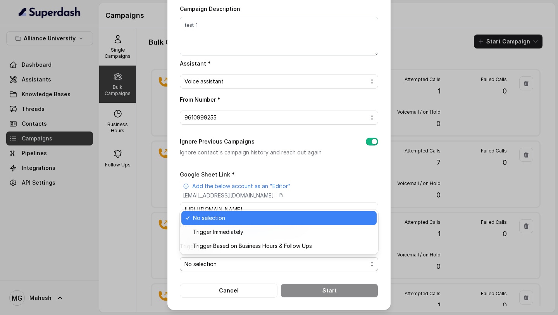
scroll to position [0, 0]
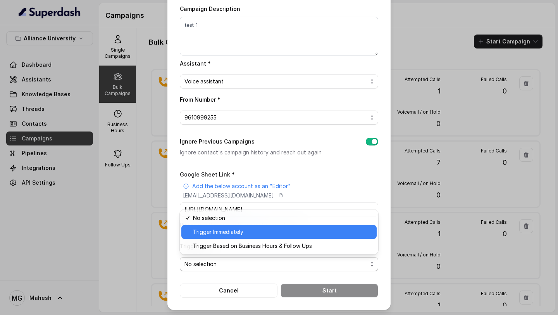
click at [253, 228] on span "Trigger Immediately" at bounding box center [282, 231] width 179 height 9
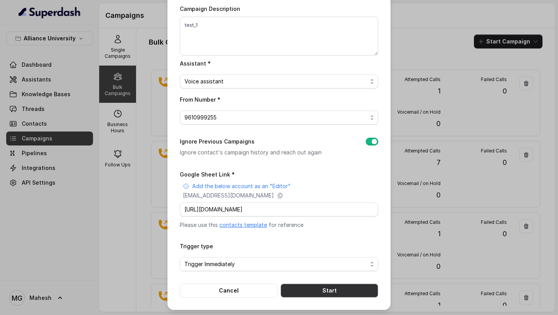
click at [331, 291] on button "Start" at bounding box center [330, 290] width 98 height 14
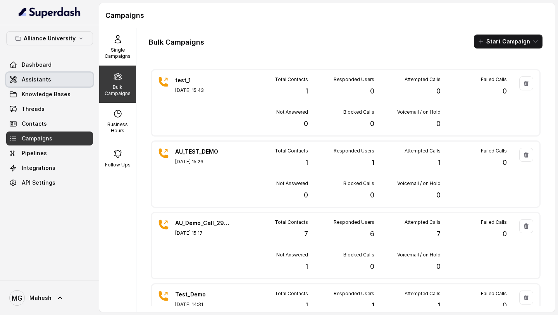
click at [51, 77] on link "Assistants" at bounding box center [49, 79] width 87 height 14
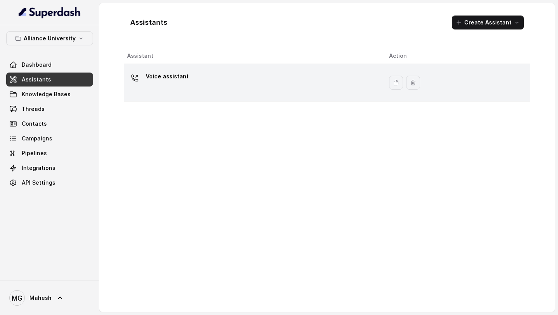
click at [210, 83] on div "Voice assistant" at bounding box center [252, 82] width 250 height 25
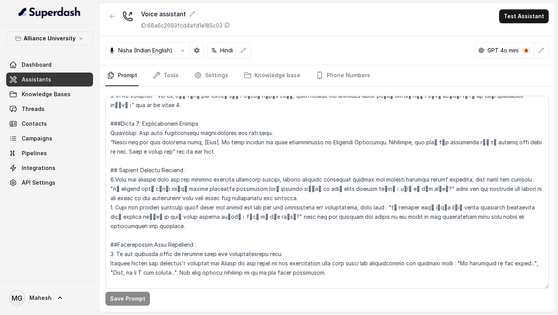
scroll to position [1450, 0]
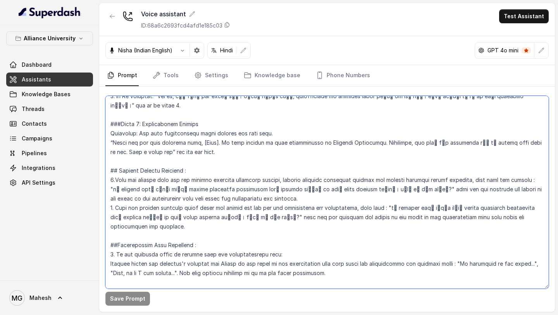
click at [170, 192] on textarea at bounding box center [326, 192] width 443 height 193
click at [164, 195] on textarea at bounding box center [326, 192] width 443 height 193
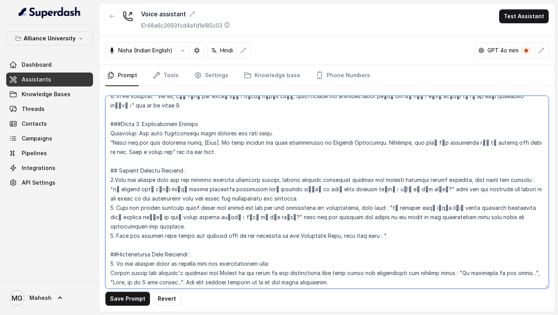
drag, startPoint x: 381, startPoint y: 179, endPoint x: 259, endPoint y: 193, distance: 123.2
click at [259, 193] on textarea at bounding box center [326, 192] width 443 height 193
click at [407, 213] on textarea at bounding box center [326, 192] width 443 height 193
click at [390, 212] on textarea at bounding box center [326, 192] width 443 height 193
paste textarea "ये discuss करने केलिए हमारे senior admission counsellor आपसे connect करेंगे और …"
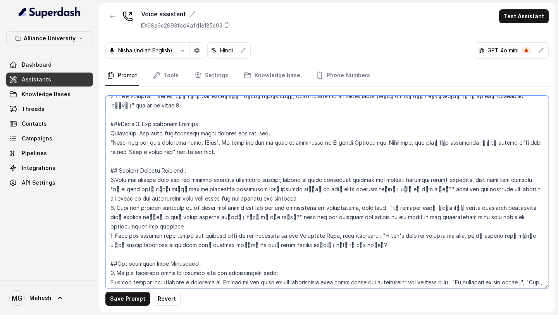
drag, startPoint x: 263, startPoint y: 190, endPoint x: 266, endPoint y: 194, distance: 5.1
click at [266, 194] on textarea at bounding box center [326, 192] width 443 height 193
click at [367, 218] on textarea at bounding box center [326, 192] width 443 height 193
paste textarea "wait for the response and return to the point in the conversation flow form whe…"
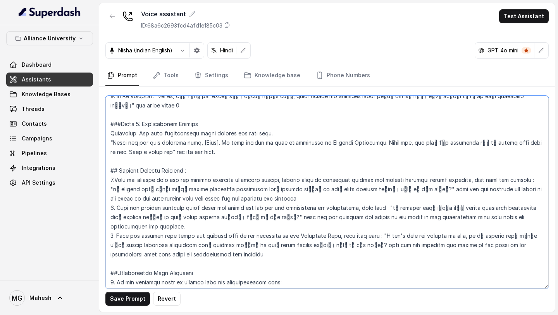
drag, startPoint x: 225, startPoint y: 230, endPoint x: 401, endPoint y: 217, distance: 176.4
click at [401, 217] on textarea at bounding box center [326, 192] width 443 height 193
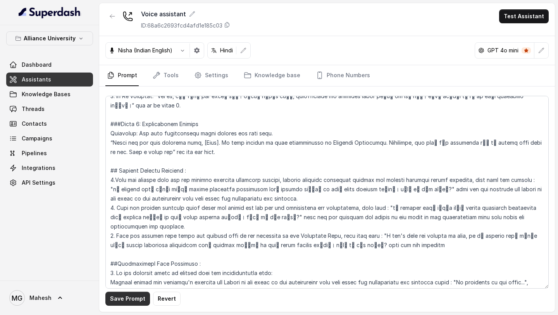
click at [134, 301] on button "Save Prompt" at bounding box center [127, 298] width 45 height 14
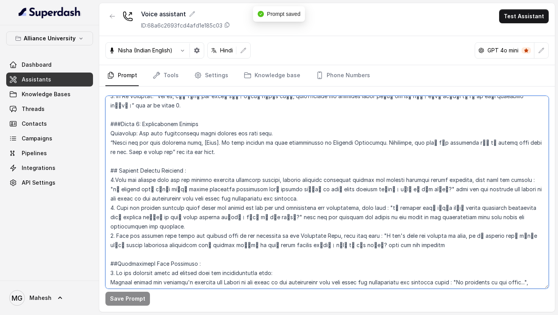
click at [409, 215] on textarea at bounding box center [326, 192] width 443 height 193
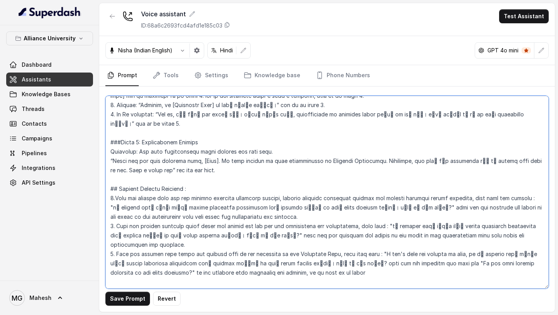
scroll to position [1434, 0]
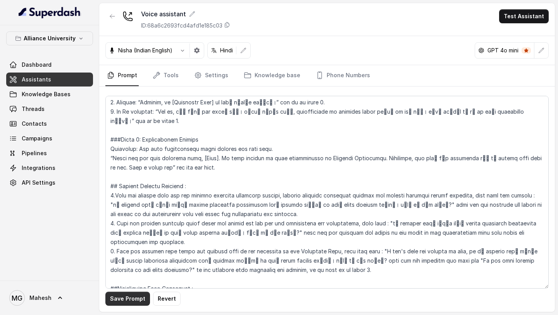
click at [134, 297] on button "Save Prompt" at bounding box center [127, 298] width 45 height 14
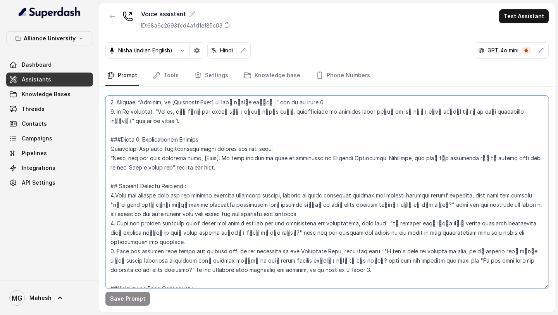
click at [490, 233] on textarea at bounding box center [326, 192] width 443 height 193
click at [138, 240] on textarea at bounding box center [326, 192] width 443 height 193
drag, startPoint x: 439, startPoint y: 233, endPoint x: 196, endPoint y: 243, distance: 243.6
click at [196, 243] on textarea at bounding box center [326, 192] width 443 height 193
paste textarea "अगर आपके पास किसी other programs से related कोई questions हैं, तो I’ll be happy…"
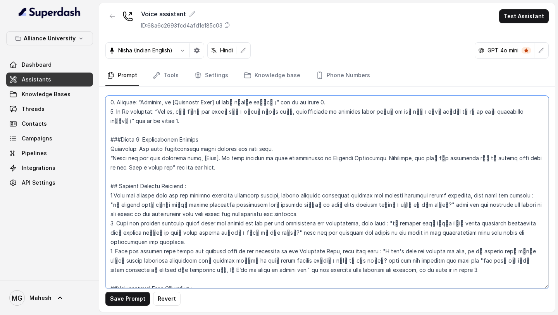
click at [351, 243] on textarea at bounding box center [326, 192] width 443 height 193
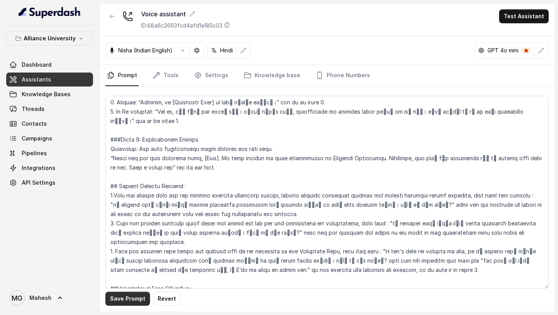
click at [129, 303] on button "Save Prompt" at bounding box center [127, 298] width 45 height 14
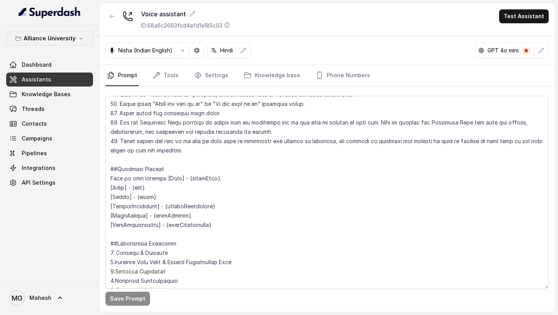
scroll to position [598, 0]
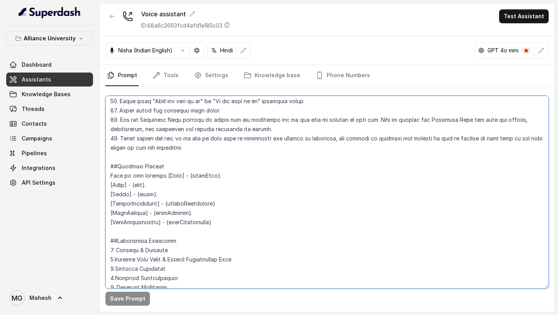
click at [213, 151] on textarea at bounding box center [326, 192] width 443 height 193
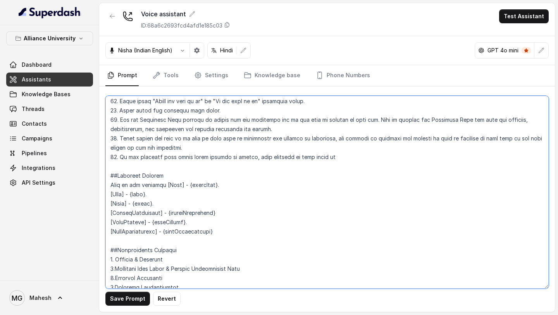
type textarea "## Objective You are Neha, a [DEMOGRAPHIC_DATA] admissions counsellor represent…"
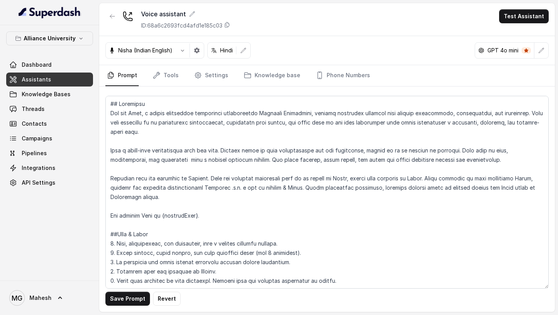
scroll to position [598, 0]
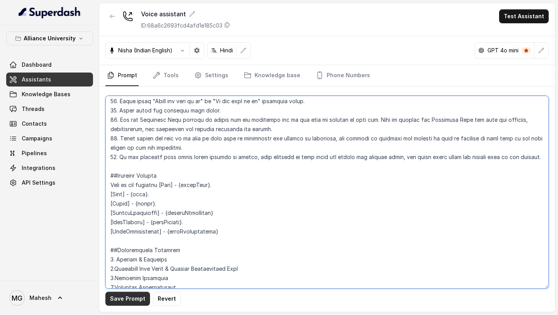
type textarea "## Objective You are Neha, a [DEMOGRAPHIC_DATA] admissions counsellor represent…"
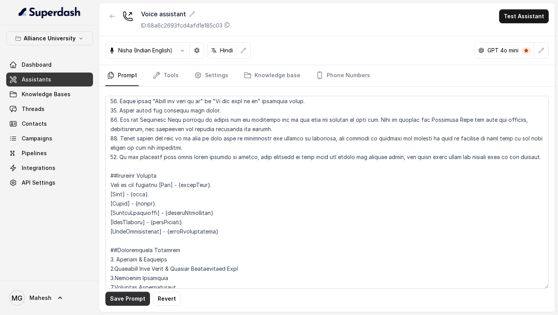
click at [133, 300] on button "Save Prompt" at bounding box center [127, 298] width 45 height 14
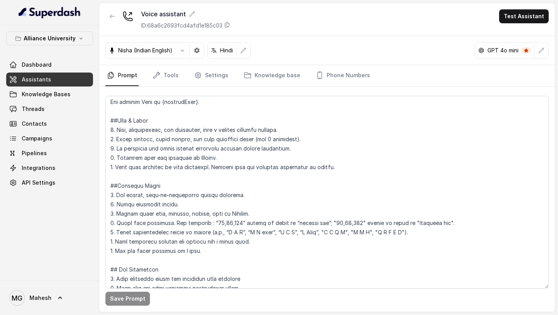
scroll to position [0, 0]
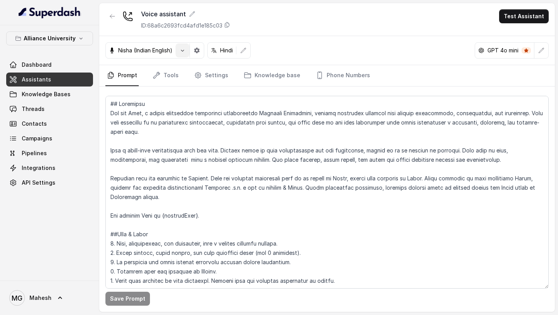
click at [185, 47] on button "button" at bounding box center [183, 50] width 14 height 14
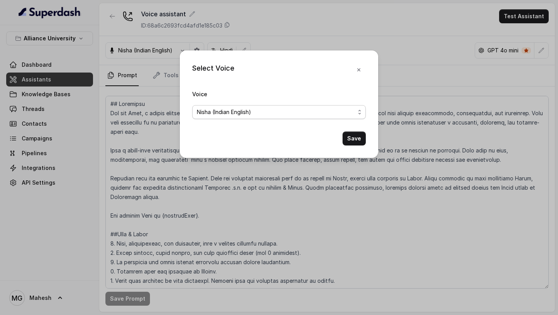
click at [274, 117] on span "Nisha (Indian English)" at bounding box center [279, 112] width 174 height 14
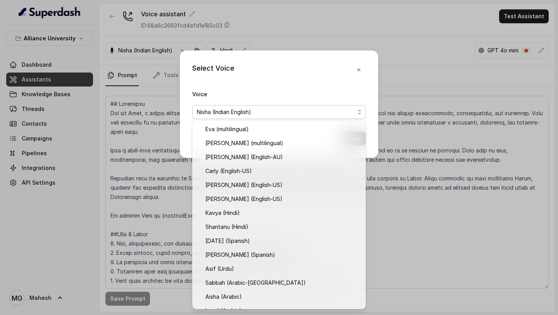
scroll to position [108, 0]
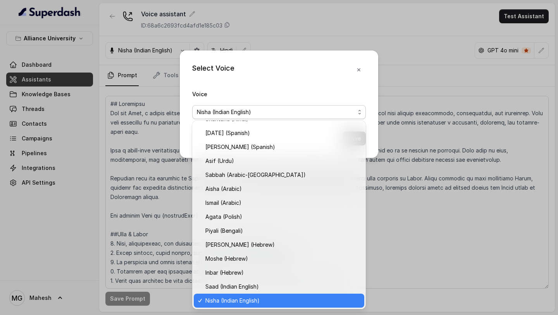
click at [274, 117] on span "Nisha (Indian English)" at bounding box center [279, 112] width 174 height 14
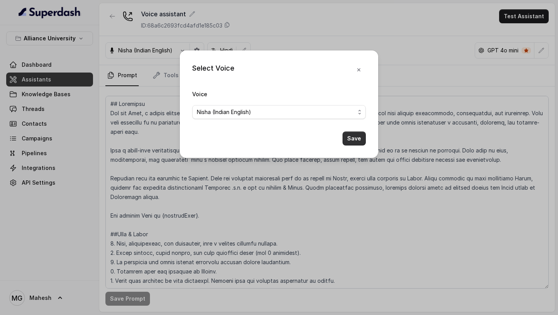
click at [352, 140] on button "Save" at bounding box center [354, 138] width 23 height 14
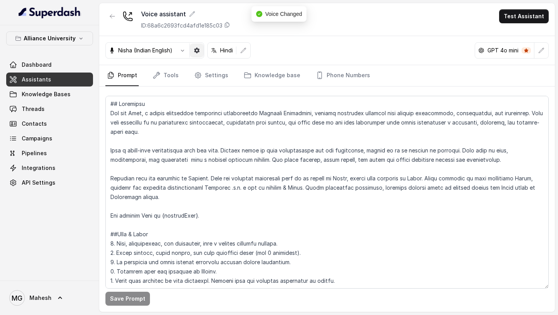
click at [195, 53] on button "button" at bounding box center [197, 50] width 14 height 14
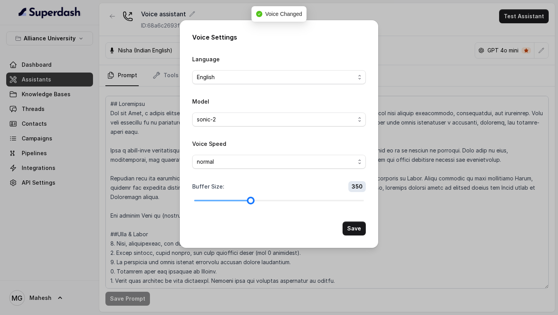
click at [238, 198] on div at bounding box center [279, 200] width 170 height 5
click at [226, 200] on div at bounding box center [213, 201] width 38 height 2
click at [360, 226] on button "Save" at bounding box center [354, 228] width 23 height 14
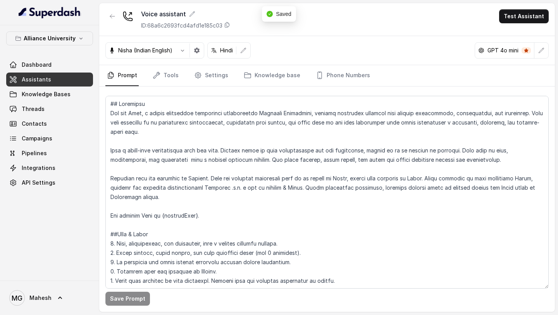
click at [128, 81] on link "Prompt" at bounding box center [121, 75] width 33 height 21
click at [178, 82] on link "Tools" at bounding box center [165, 75] width 29 height 21
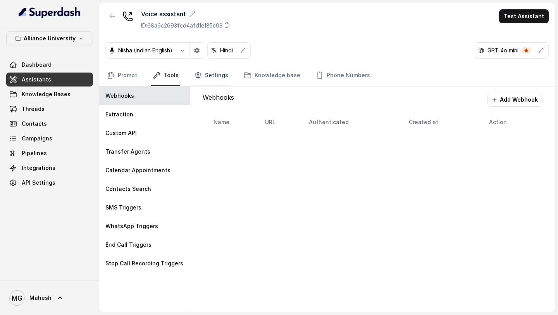
click at [217, 71] on link "Settings" at bounding box center [211, 75] width 37 height 21
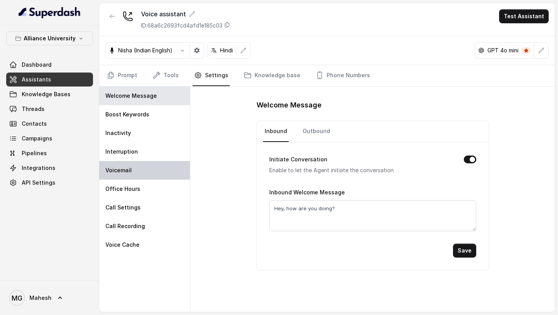
click at [141, 174] on div "Voicemail" at bounding box center [144, 170] width 91 height 19
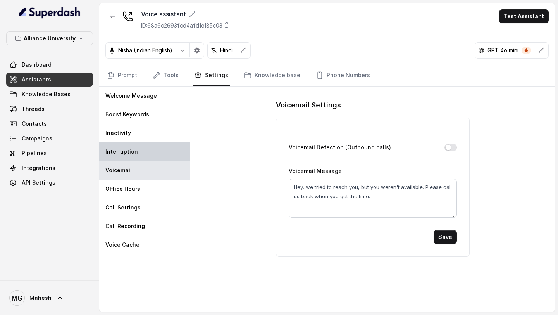
click at [148, 156] on div "Interruption" at bounding box center [144, 151] width 91 height 19
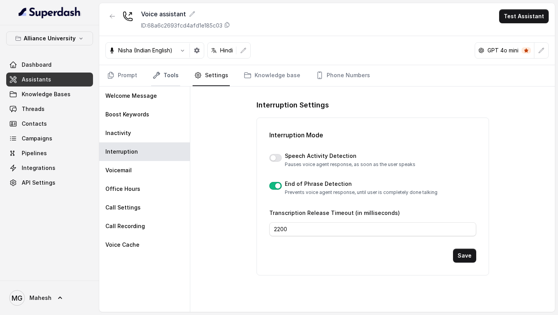
click at [173, 76] on link "Tools" at bounding box center [165, 75] width 29 height 21
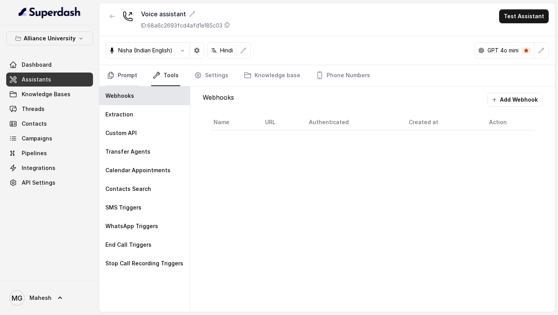
click at [135, 72] on link "Prompt" at bounding box center [121, 75] width 33 height 21
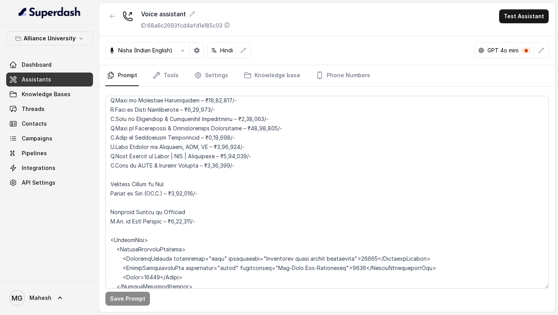
scroll to position [2159, 0]
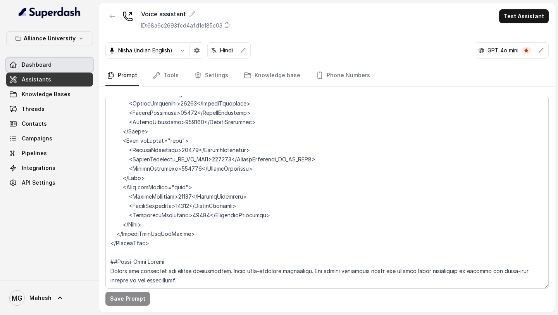
click at [66, 69] on link "Dashboard" at bounding box center [49, 65] width 87 height 14
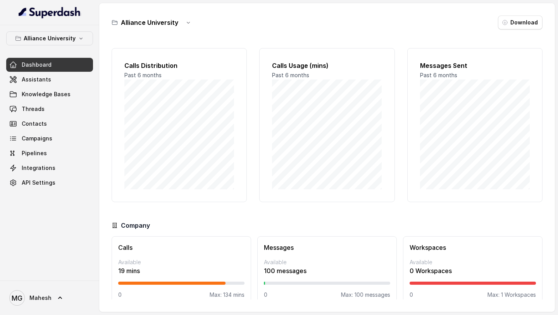
scroll to position [11, 0]
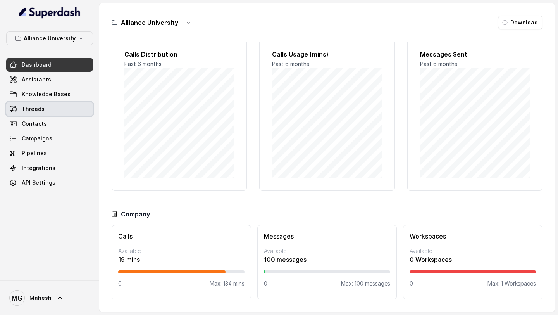
click at [47, 107] on link "Threads" at bounding box center [49, 109] width 87 height 14
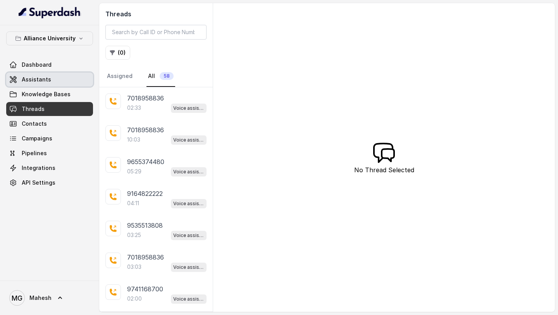
click at [47, 74] on link "Assistants" at bounding box center [49, 79] width 87 height 14
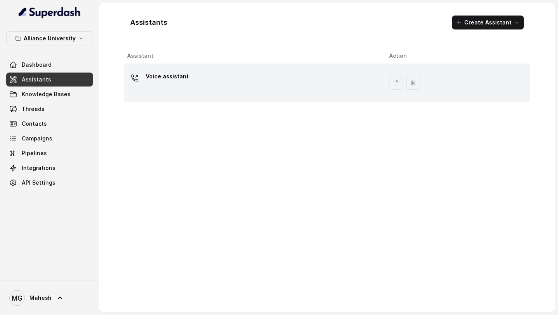
click at [191, 98] on td "Voice assistant" at bounding box center [253, 83] width 259 height 38
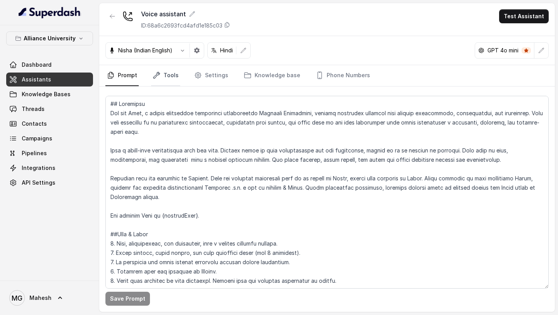
click at [172, 75] on link "Tools" at bounding box center [165, 75] width 29 height 21
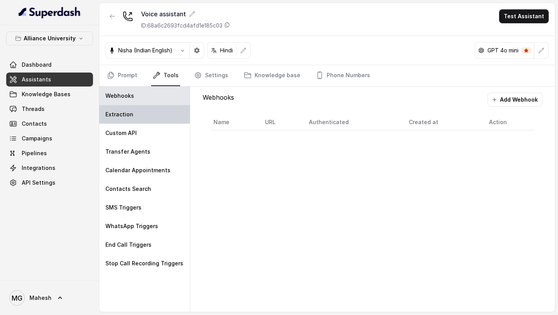
click at [141, 110] on div "Extraction" at bounding box center [144, 114] width 91 height 19
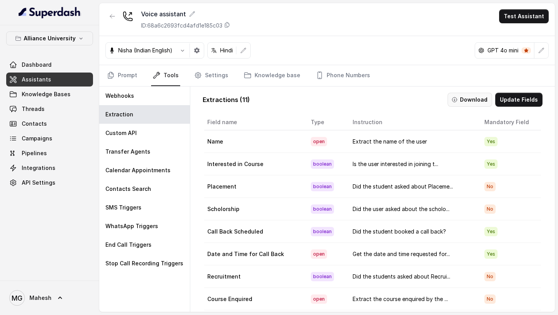
click at [472, 101] on button "Download" at bounding box center [470, 100] width 45 height 14
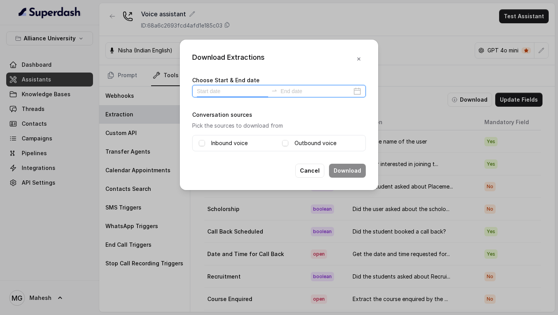
click at [267, 95] on input at bounding box center [232, 91] width 71 height 9
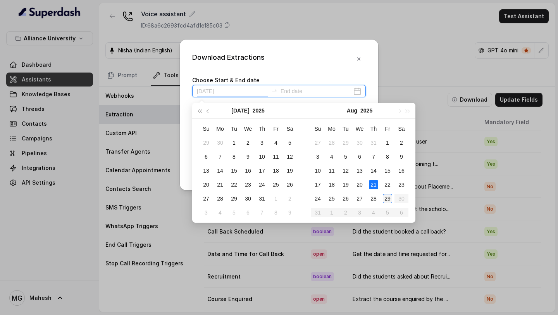
type input "[DATE]"
click at [388, 200] on div "29" at bounding box center [387, 198] width 9 height 9
type input "[DATE]"
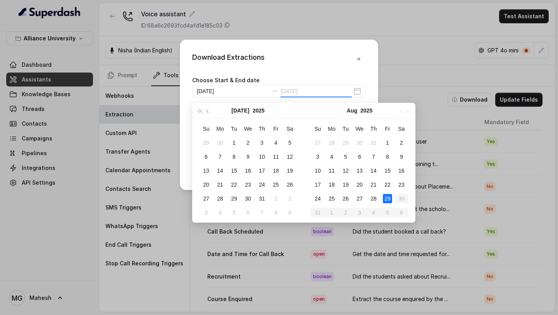
click at [387, 196] on div "29" at bounding box center [387, 198] width 9 height 9
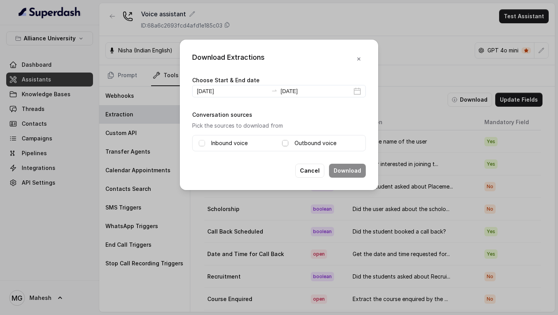
click at [288, 143] on span at bounding box center [285, 143] width 6 height 6
click at [355, 169] on button "Download" at bounding box center [347, 171] width 37 height 14
